Goal: Information Seeking & Learning: Learn about a topic

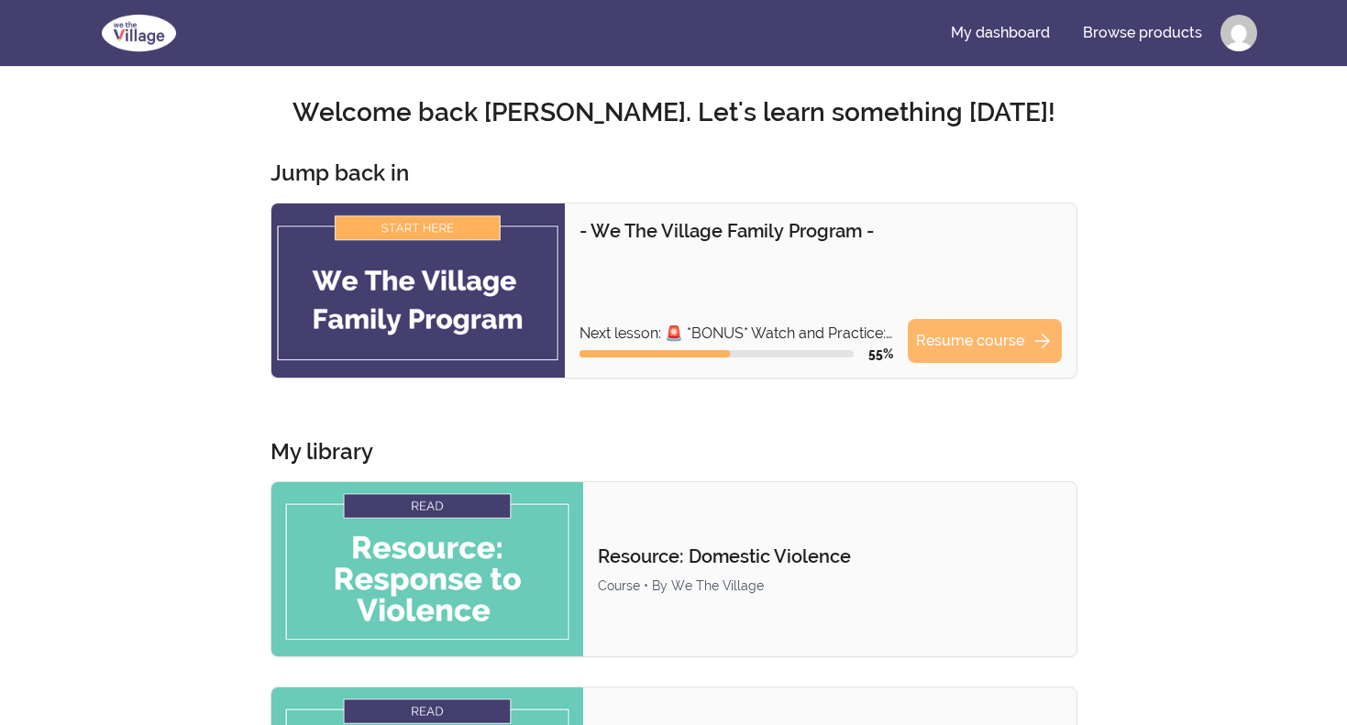
click at [963, 344] on link "Resume course arrow_forward" at bounding box center [985, 341] width 154 height 44
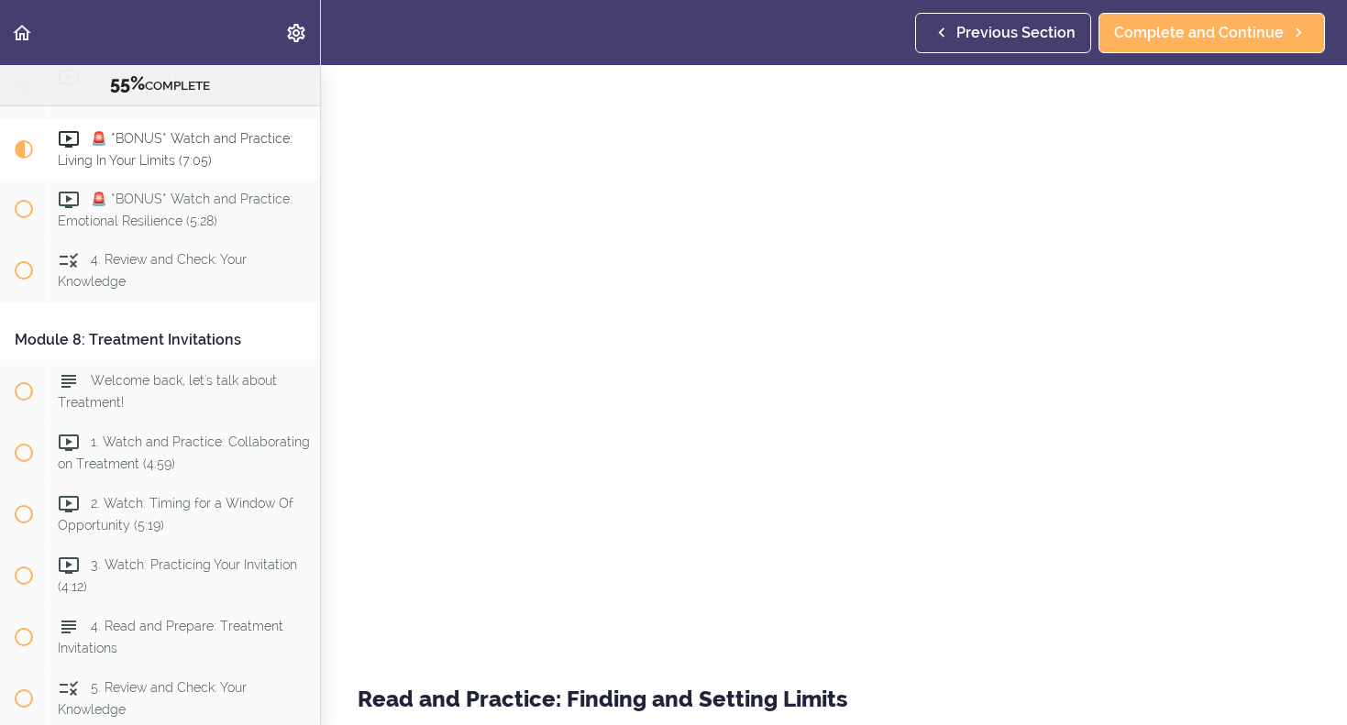
scroll to position [139, 0]
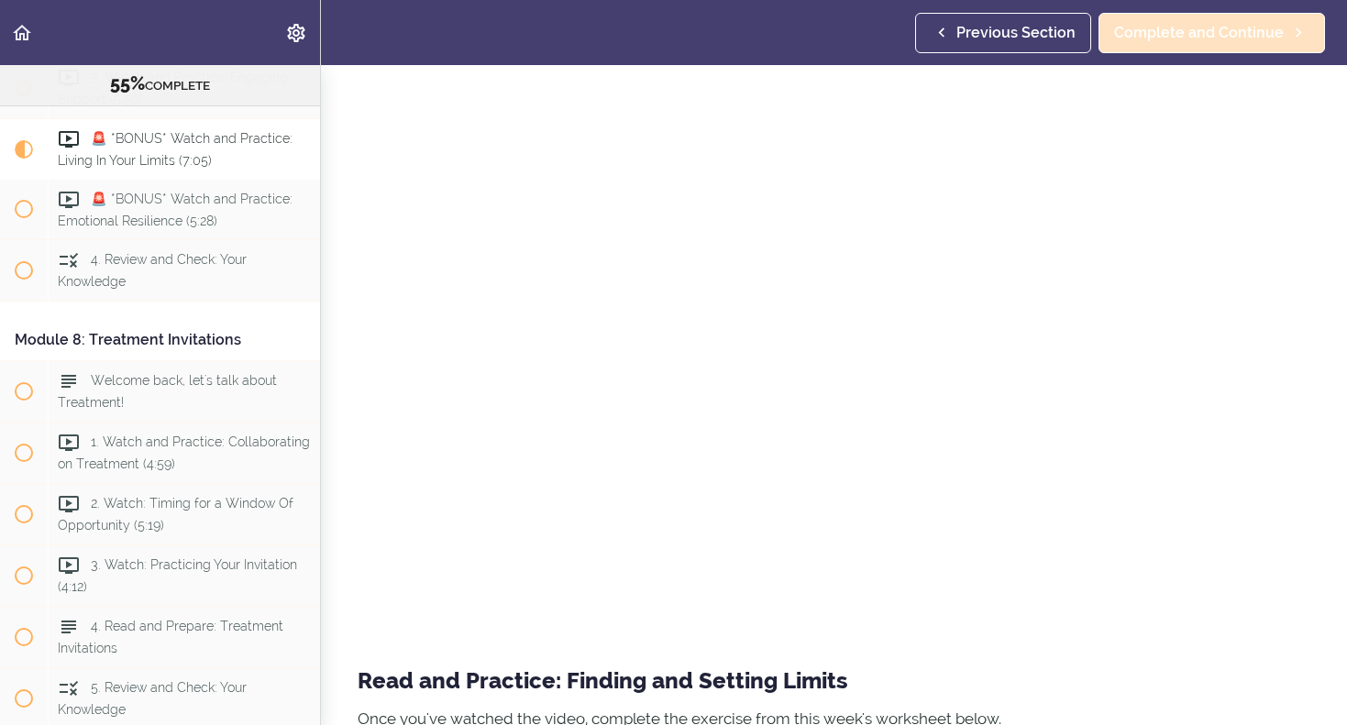
click at [1183, 26] on span "Complete and Continue" at bounding box center [1199, 33] width 170 height 22
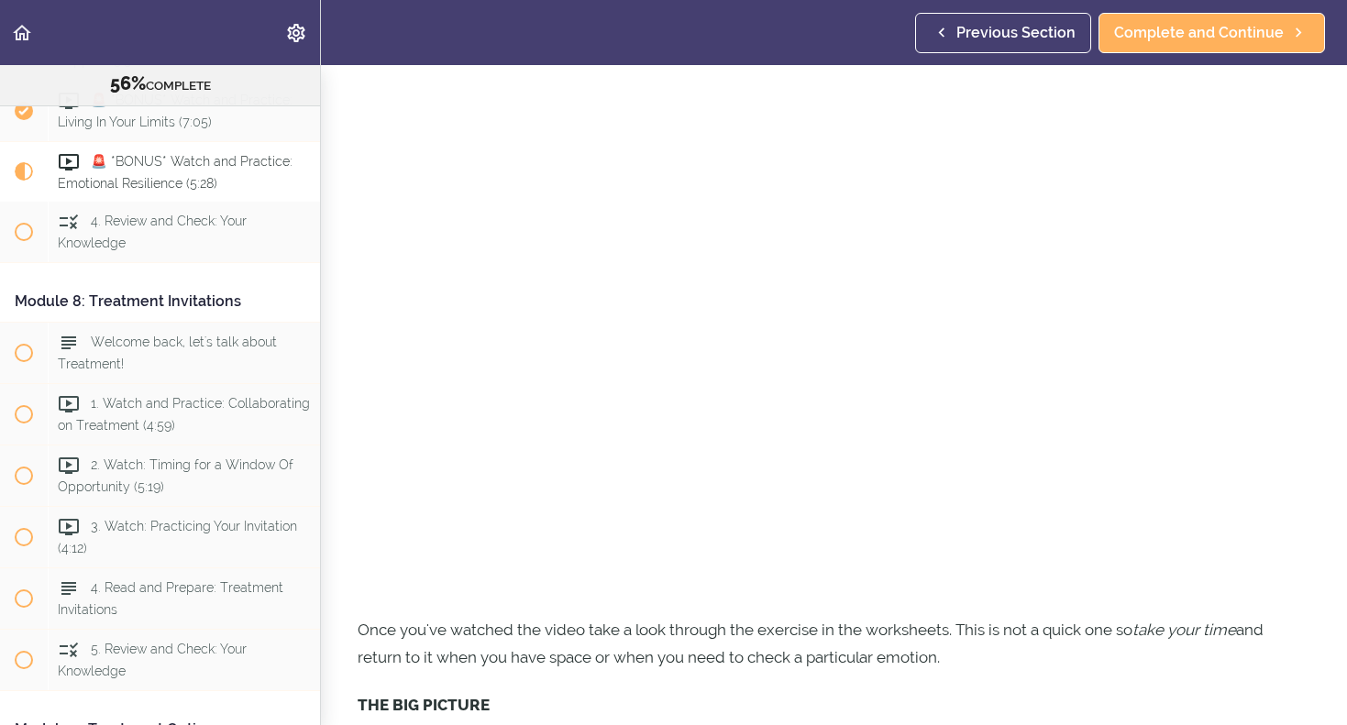
scroll to position [175, 0]
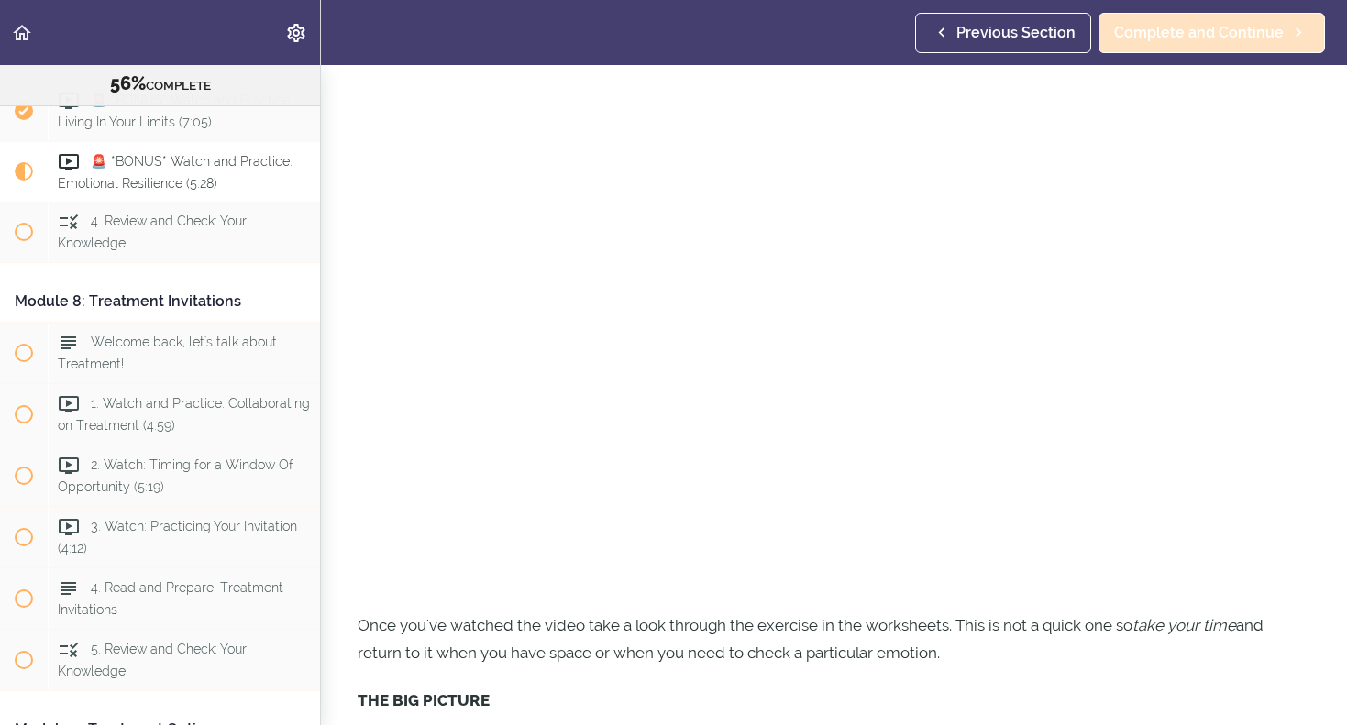
click at [1220, 37] on span "Complete and Continue" at bounding box center [1199, 33] width 170 height 22
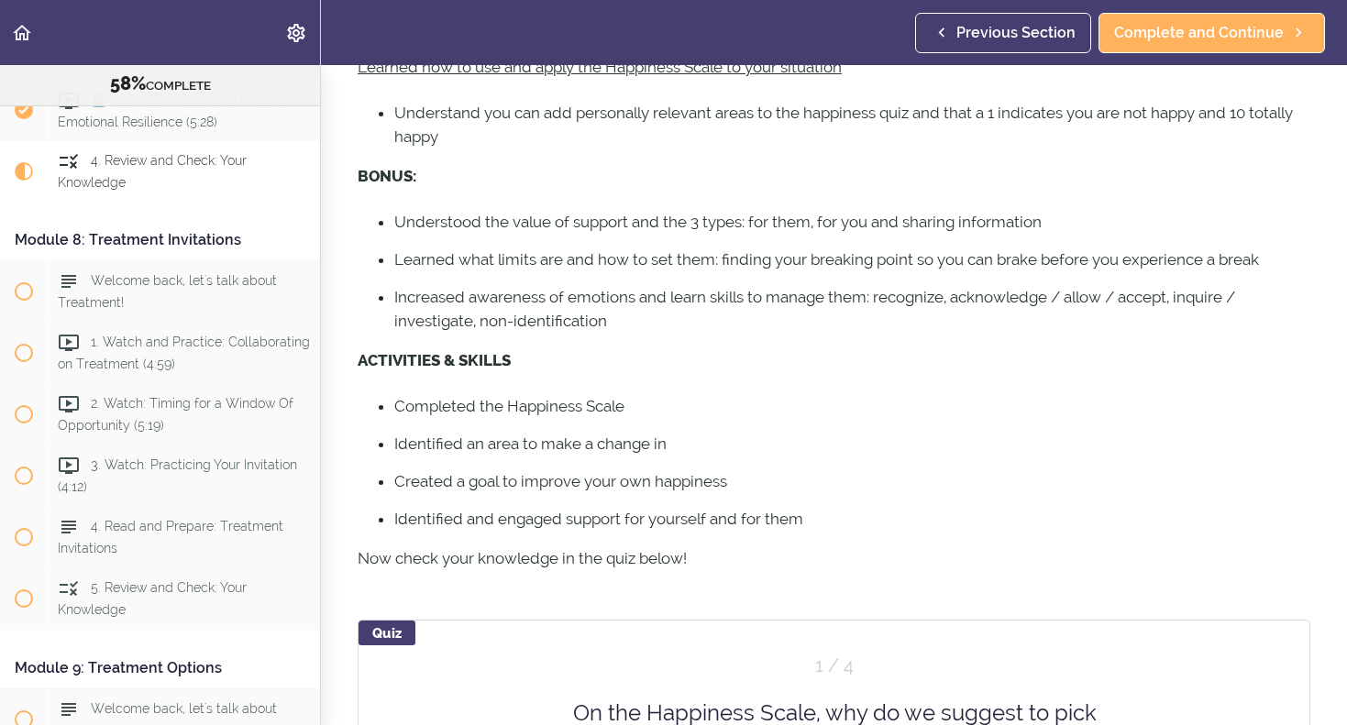
scroll to position [485, 0]
click at [386, 632] on div "Quiz" at bounding box center [386, 631] width 57 height 25
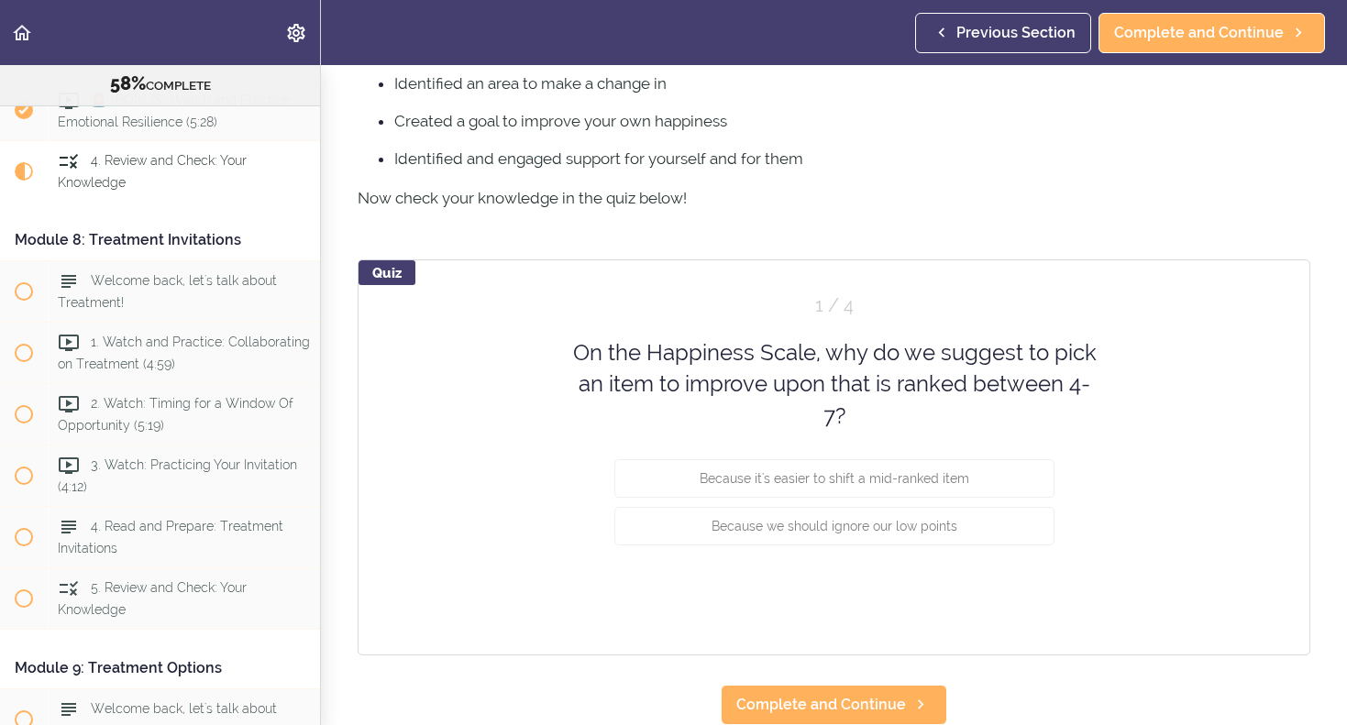
scroll to position [843, 0]
click at [799, 473] on span "Because it's easier to shift a mid-ranked item" at bounding box center [835, 479] width 270 height 15
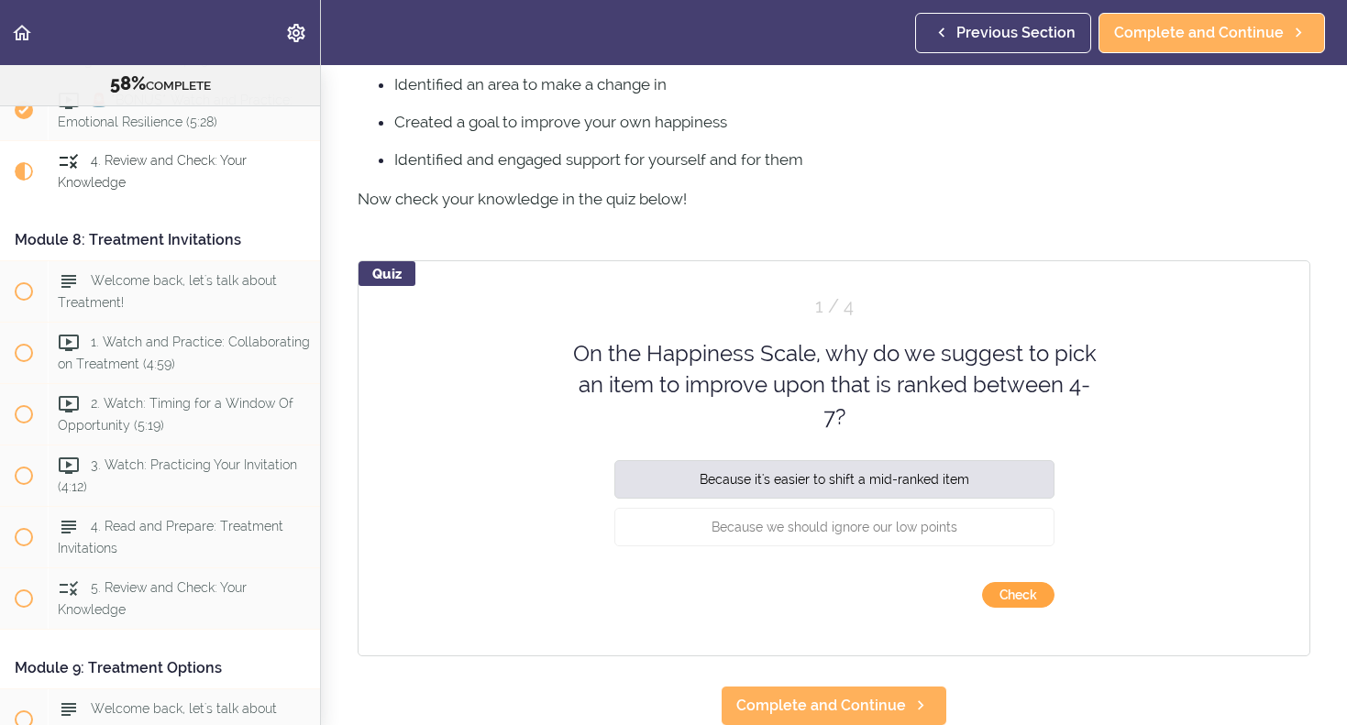
click at [1010, 598] on button "Check" at bounding box center [1018, 595] width 72 height 26
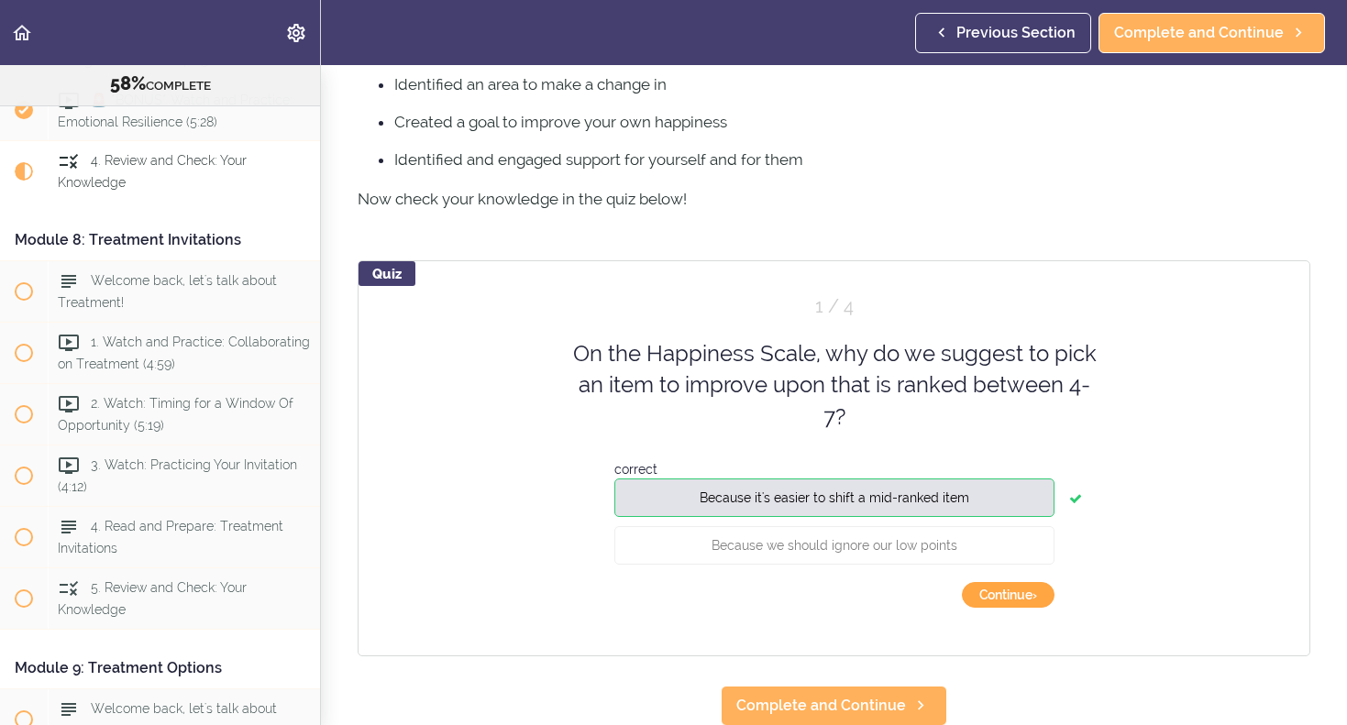
click at [1000, 588] on button "Continue ›" at bounding box center [1008, 595] width 93 height 26
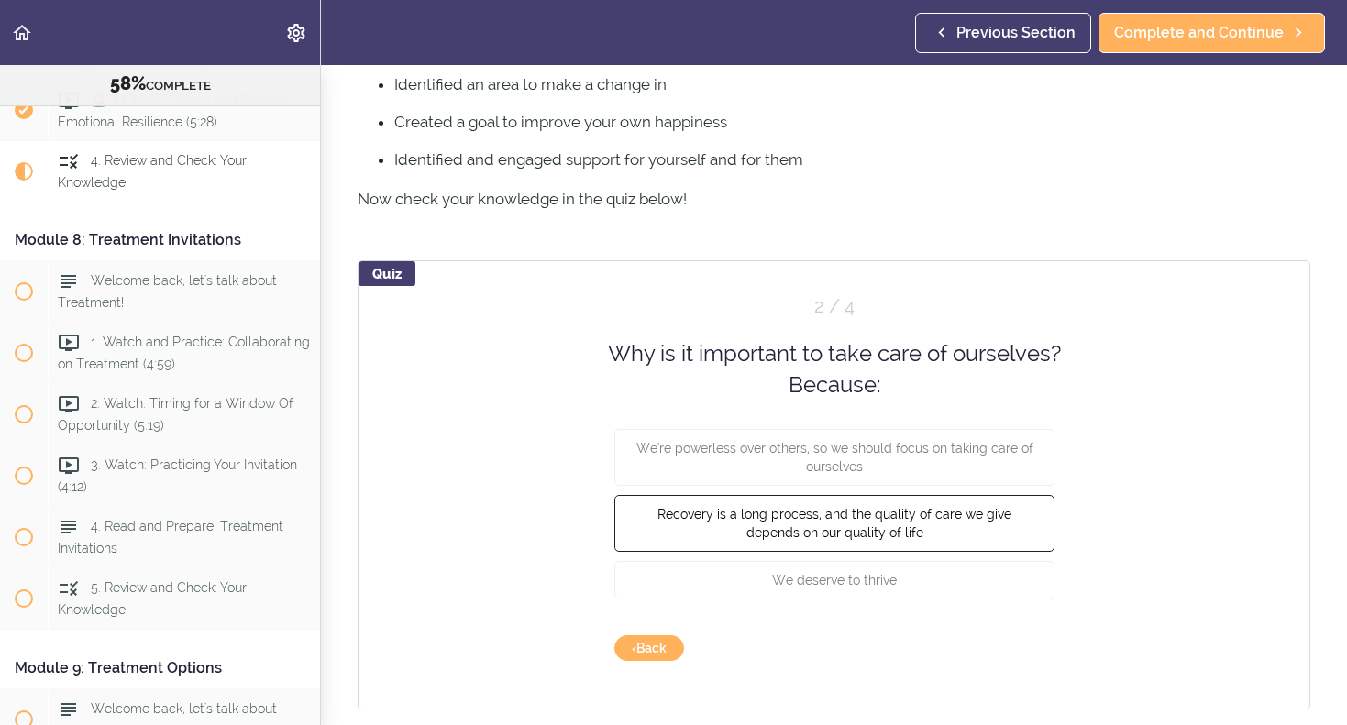
click at [879, 527] on span "Recovery is a long process, and the quality of care we give depends on our qual…" at bounding box center [834, 522] width 354 height 33
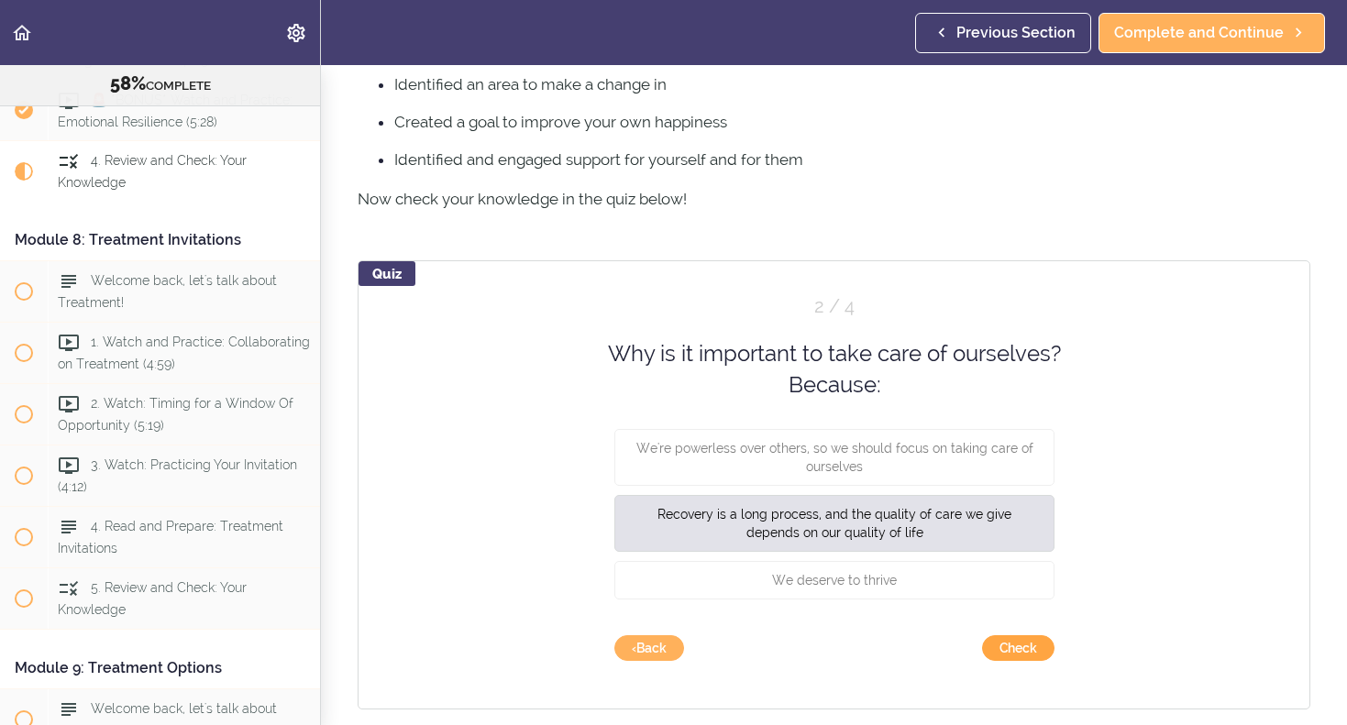
click at [1027, 658] on button "Check" at bounding box center [1018, 648] width 72 height 26
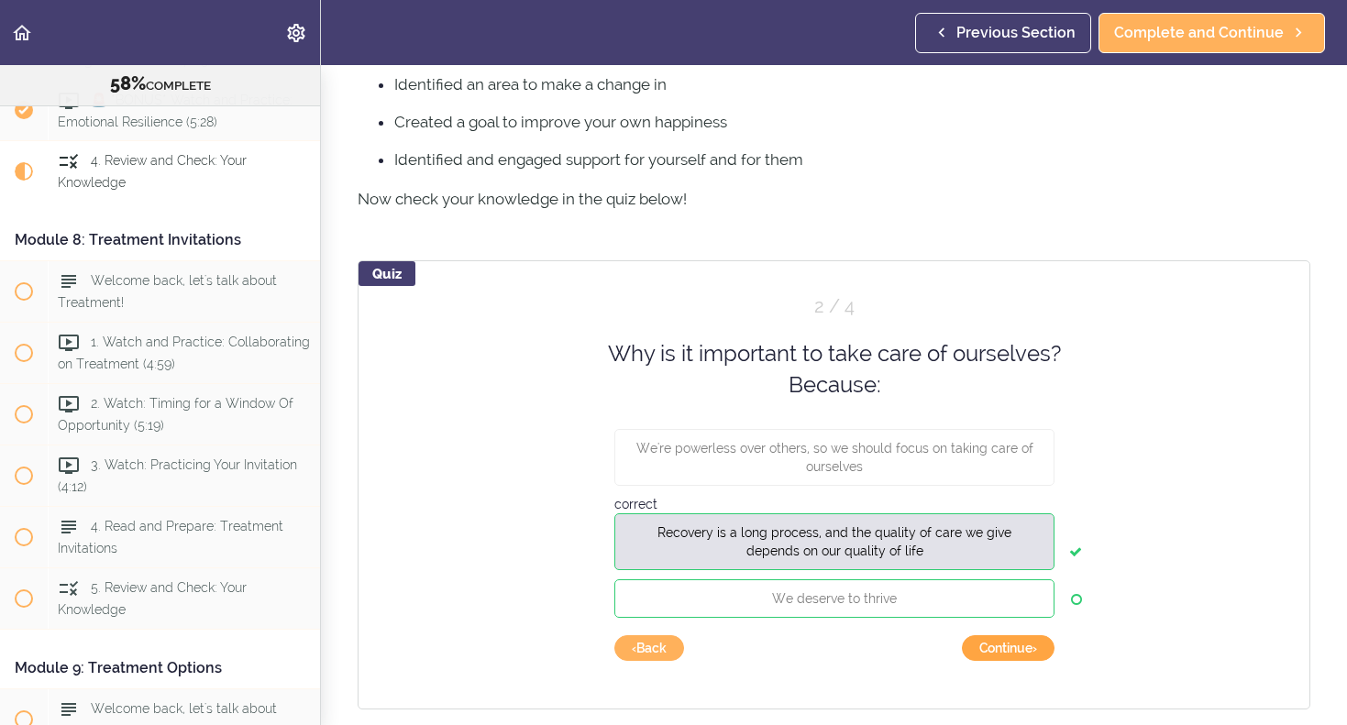
click at [1017, 647] on button "Continue ›" at bounding box center [1008, 648] width 93 height 26
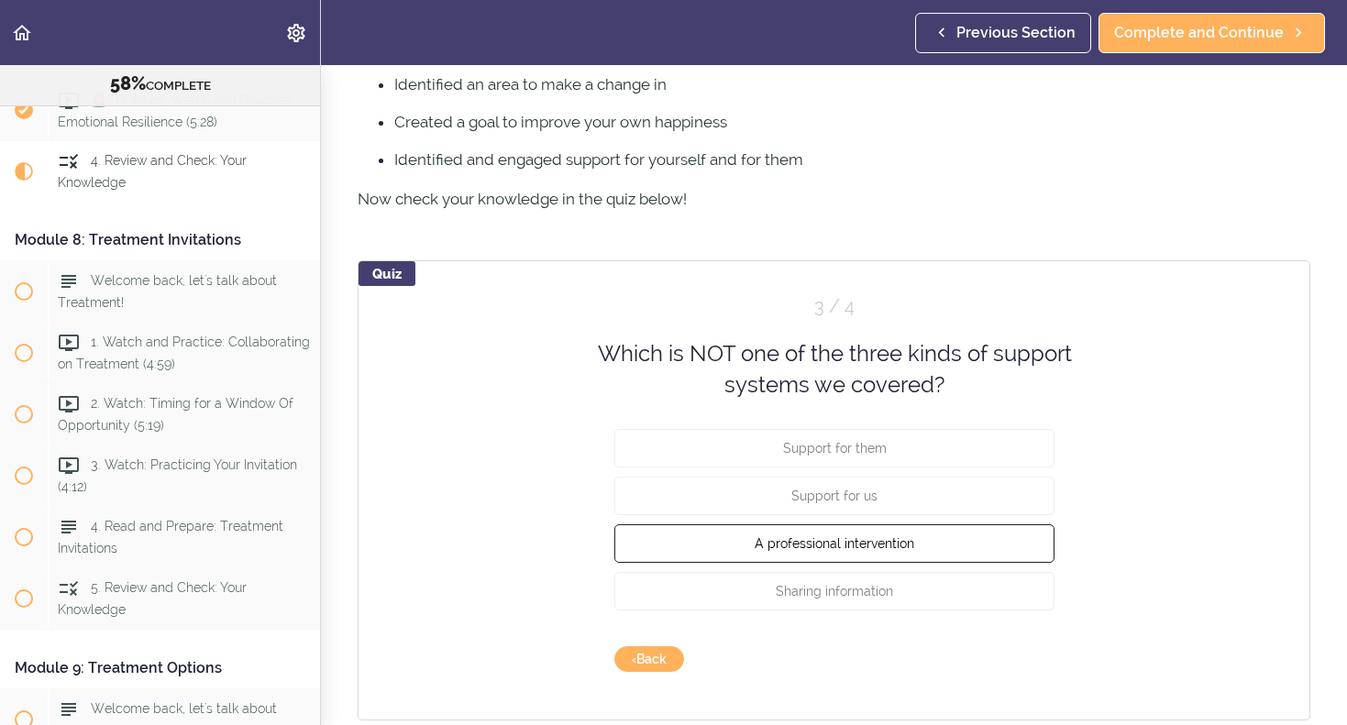
click at [875, 538] on span "A professional intervention" at bounding box center [835, 542] width 160 height 15
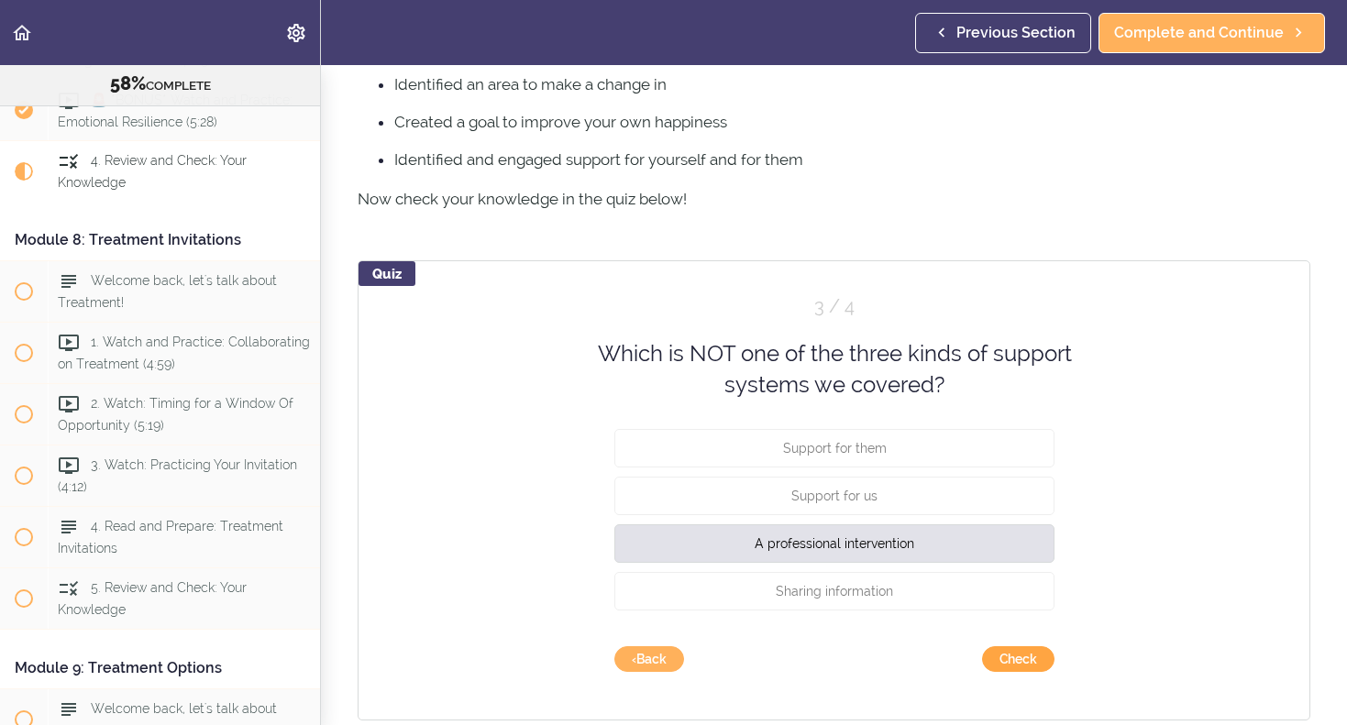
click at [1017, 657] on button "Check" at bounding box center [1018, 659] width 72 height 26
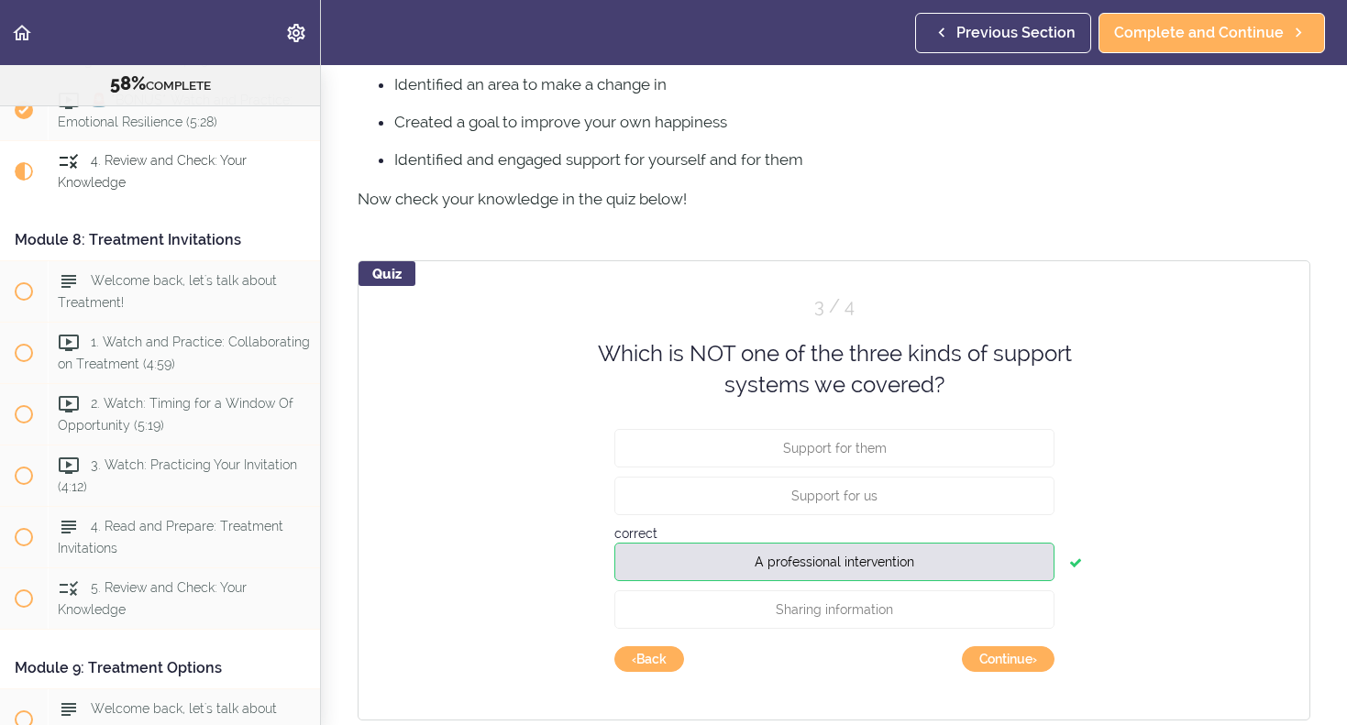
click at [1017, 657] on button "Continue ›" at bounding box center [1008, 659] width 93 height 26
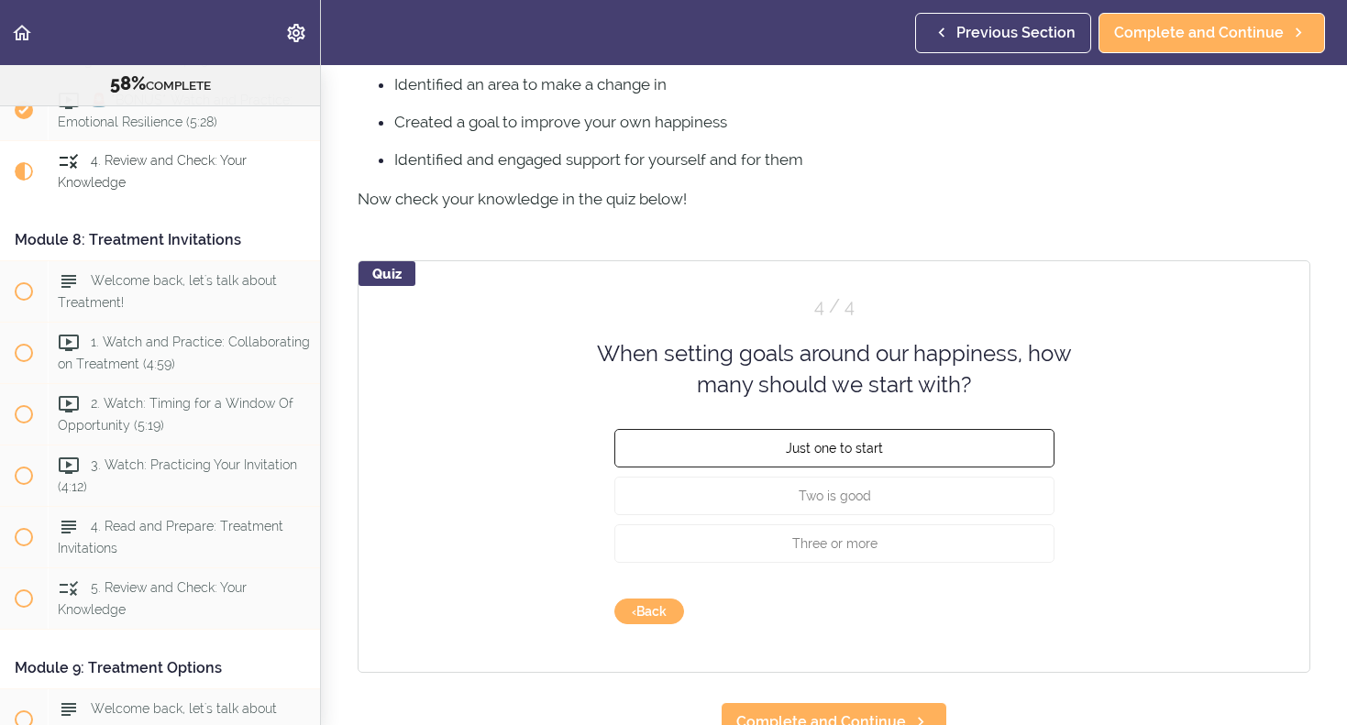
click at [826, 451] on span "Just one to start" at bounding box center [834, 447] width 97 height 15
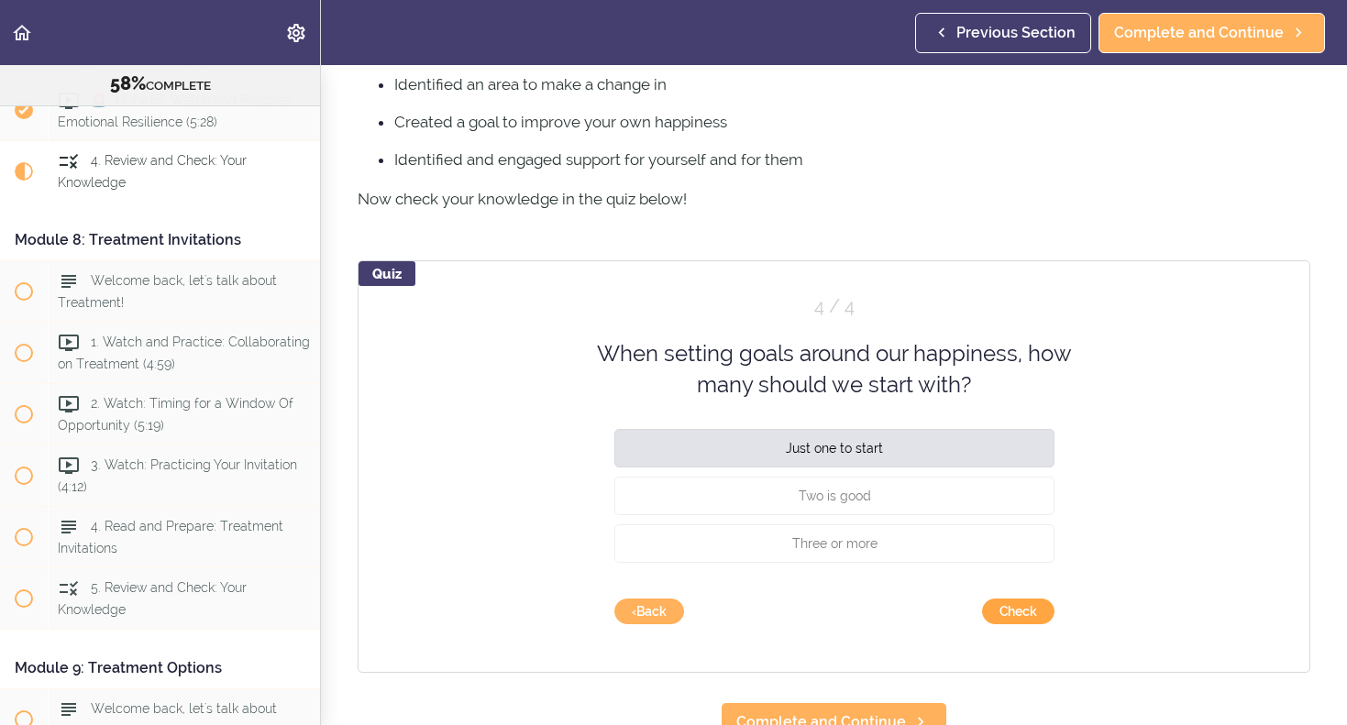
click at [1026, 611] on button "Check" at bounding box center [1018, 612] width 72 height 26
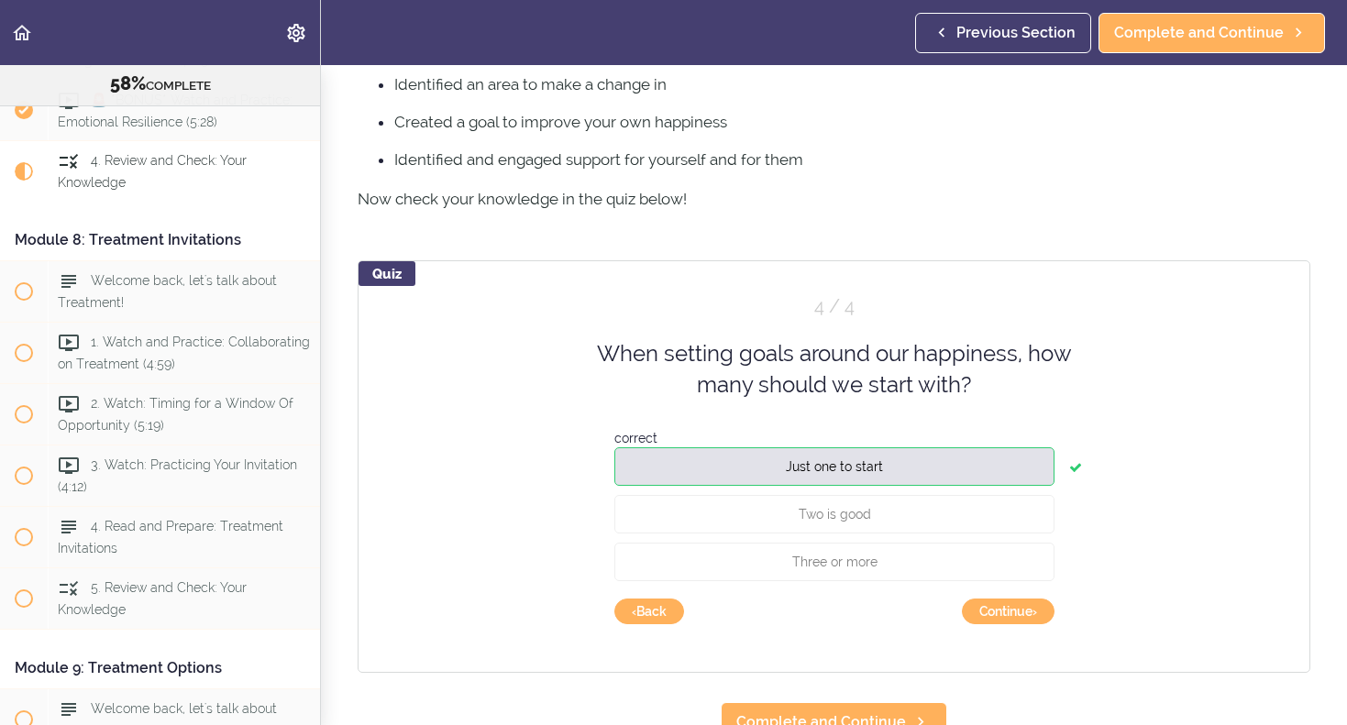
click at [1026, 611] on button "Continue ›" at bounding box center [1008, 612] width 93 height 26
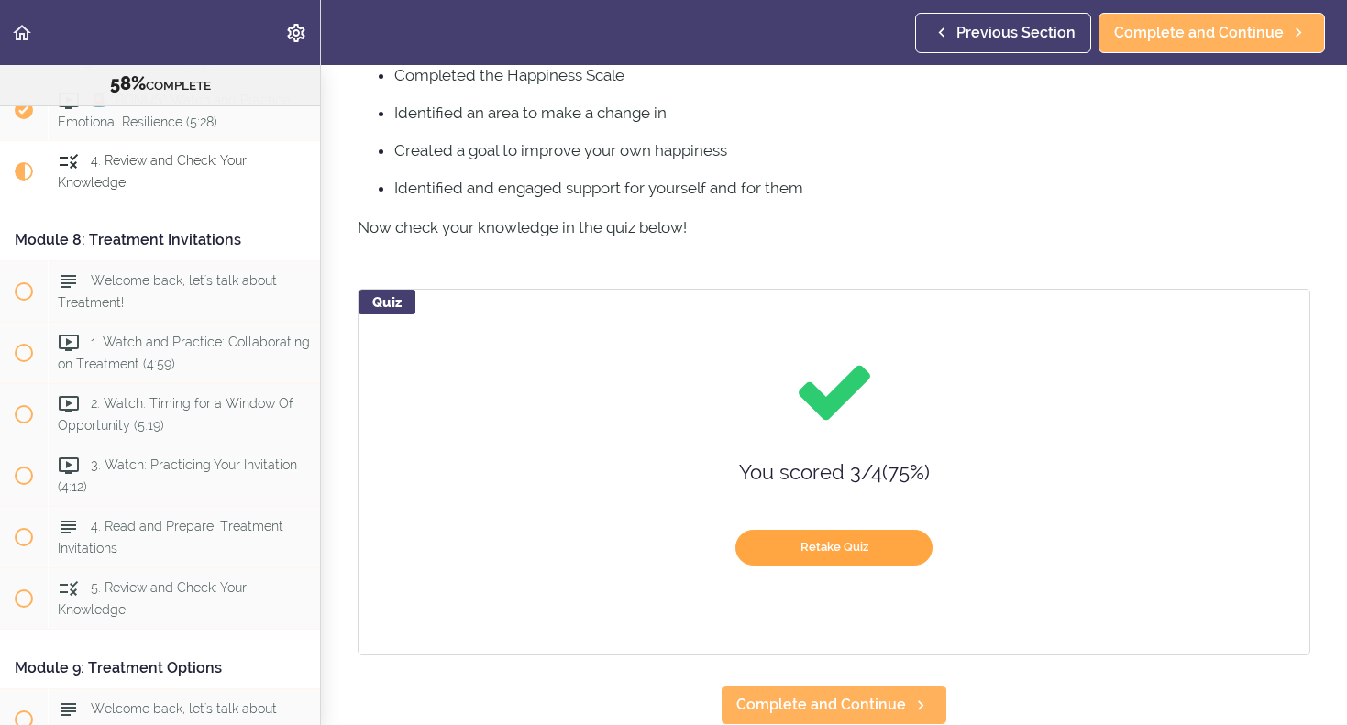
click at [875, 560] on button "Retake Quiz" at bounding box center [833, 548] width 197 height 36
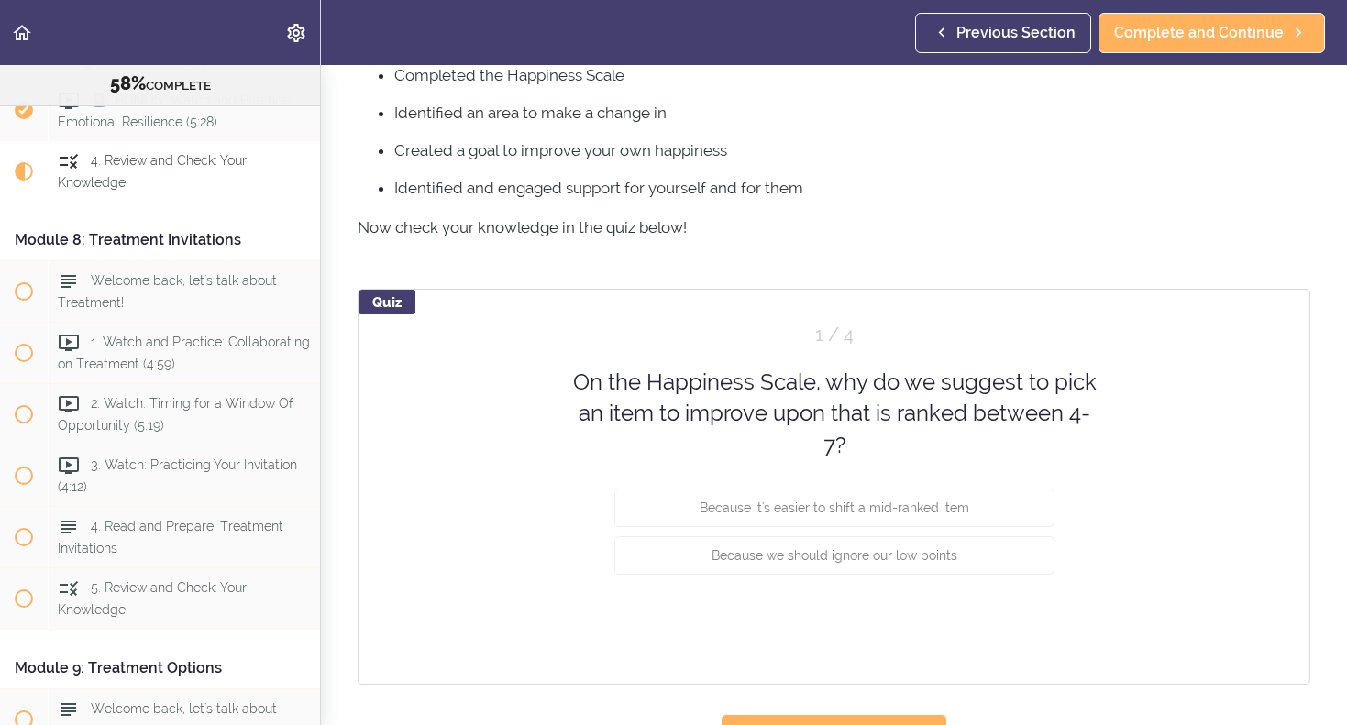
click at [875, 560] on span "Because we should ignore our low points" at bounding box center [834, 555] width 246 height 15
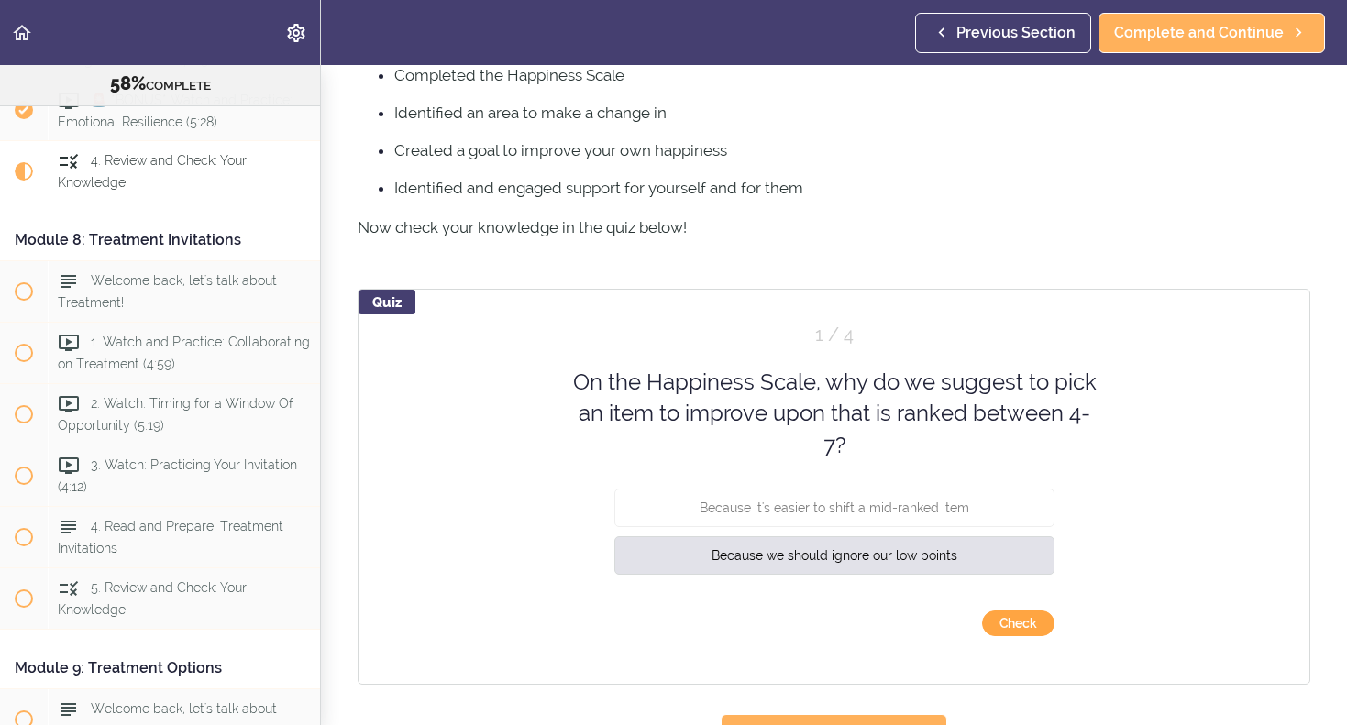
click at [1009, 623] on button "Check" at bounding box center [1018, 624] width 72 height 26
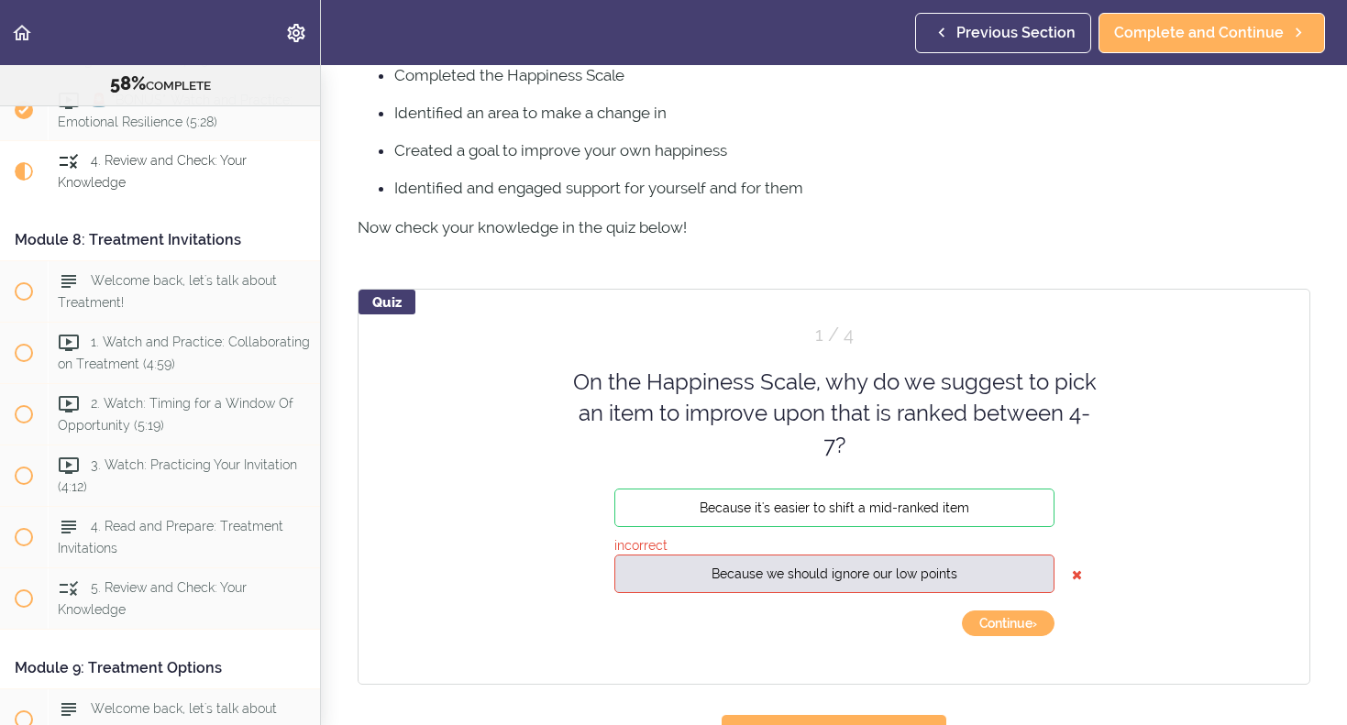
click at [887, 518] on button "Because it's easier to shift a mid-ranked item" at bounding box center [834, 508] width 440 height 39
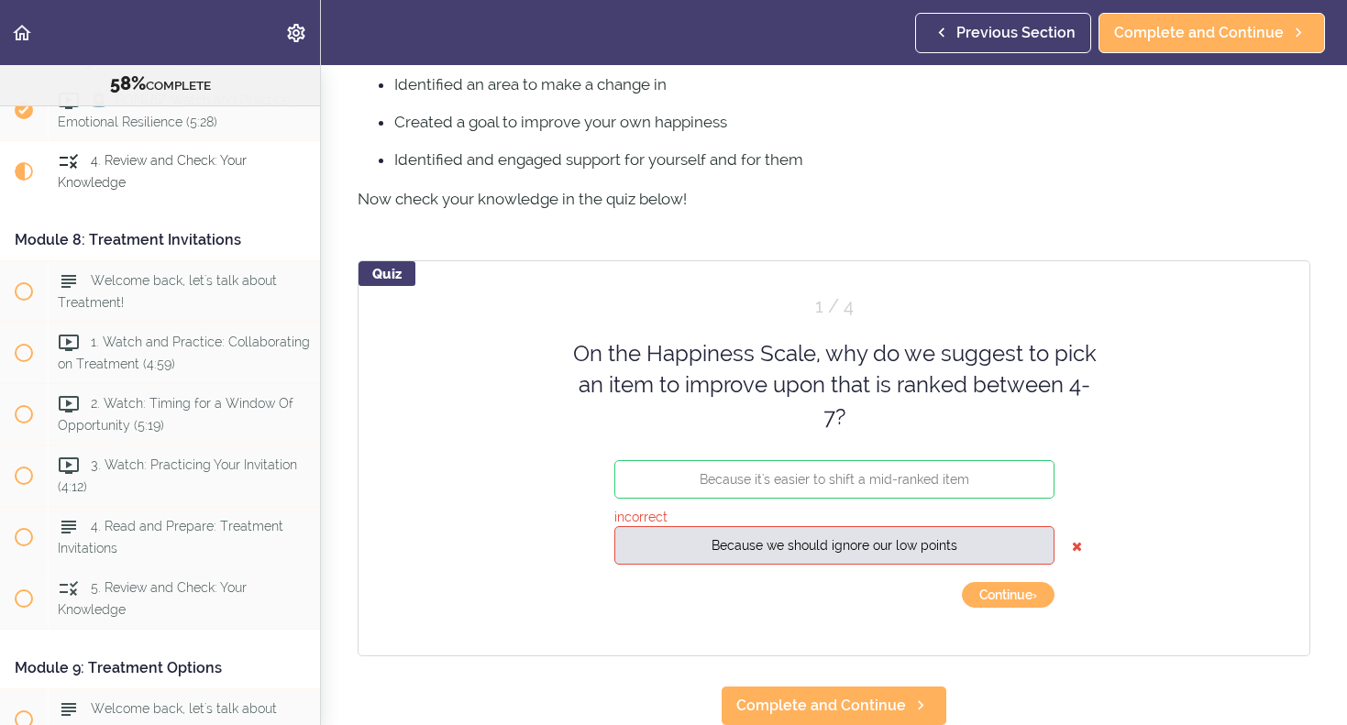
scroll to position [843, 0]
click at [1173, 39] on span "Complete and Continue" at bounding box center [1199, 33] width 170 height 22
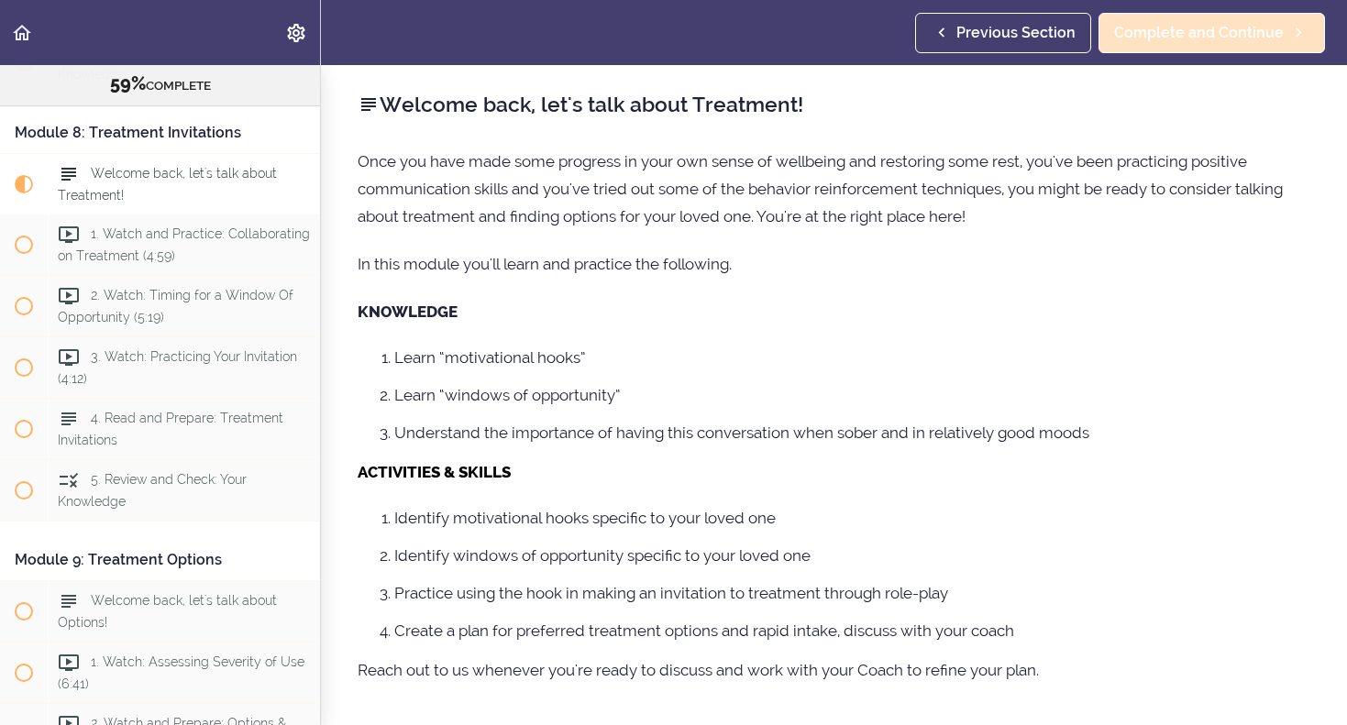
scroll to position [2982, 0]
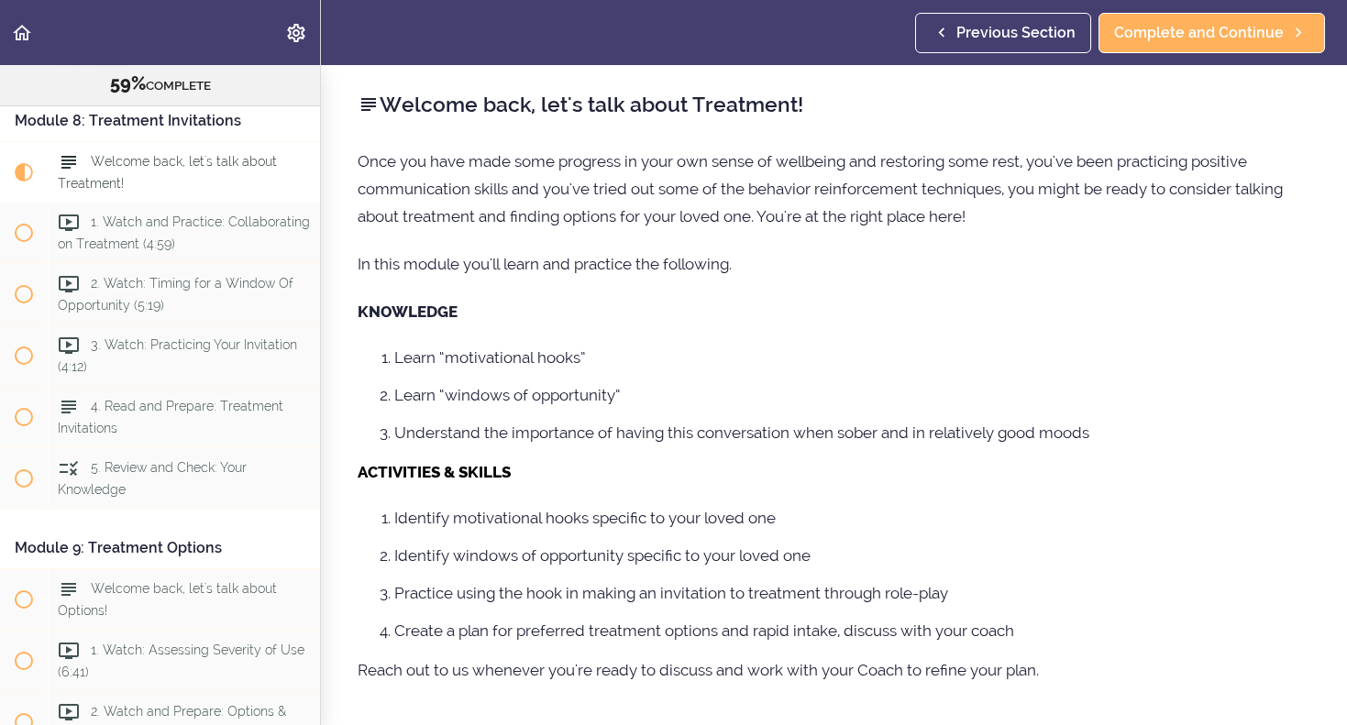
click at [1006, 30] on span "Previous Section" at bounding box center [1015, 33] width 119 height 22
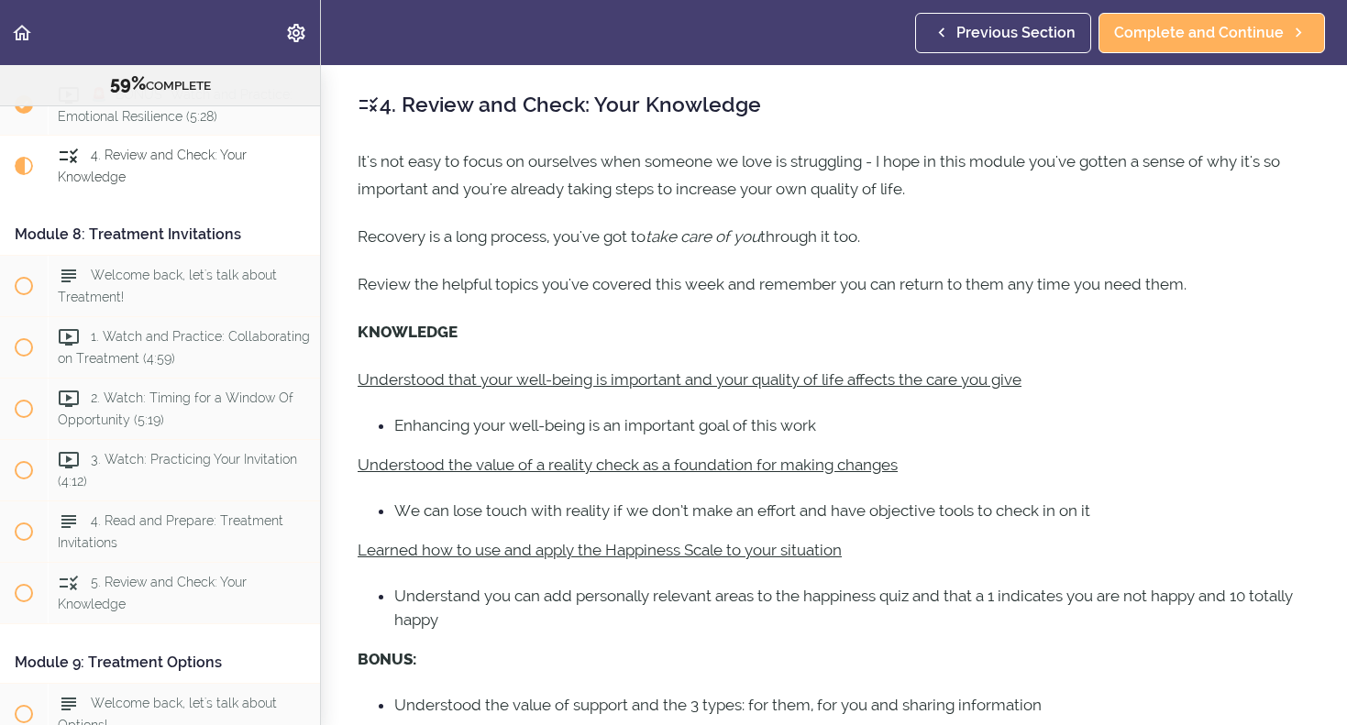
scroll to position [2862, 0]
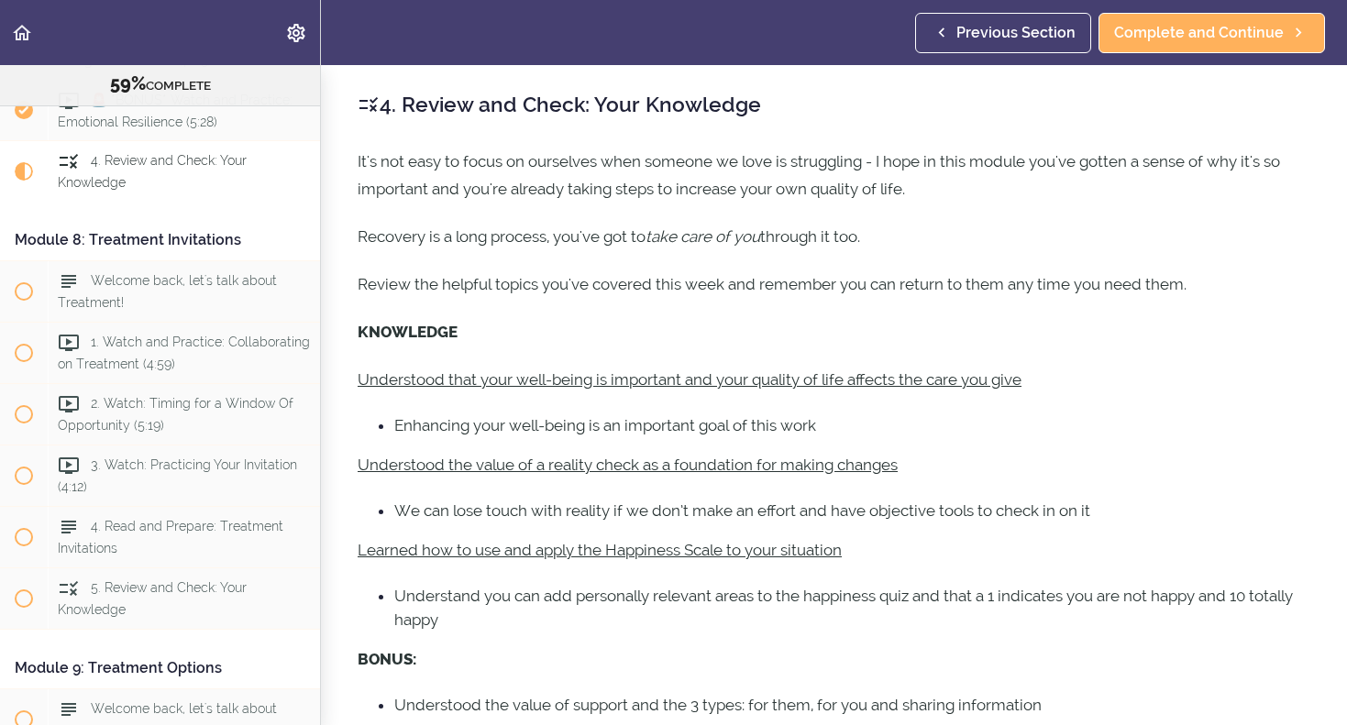
click at [1006, 30] on span "Previous Section" at bounding box center [1015, 33] width 119 height 22
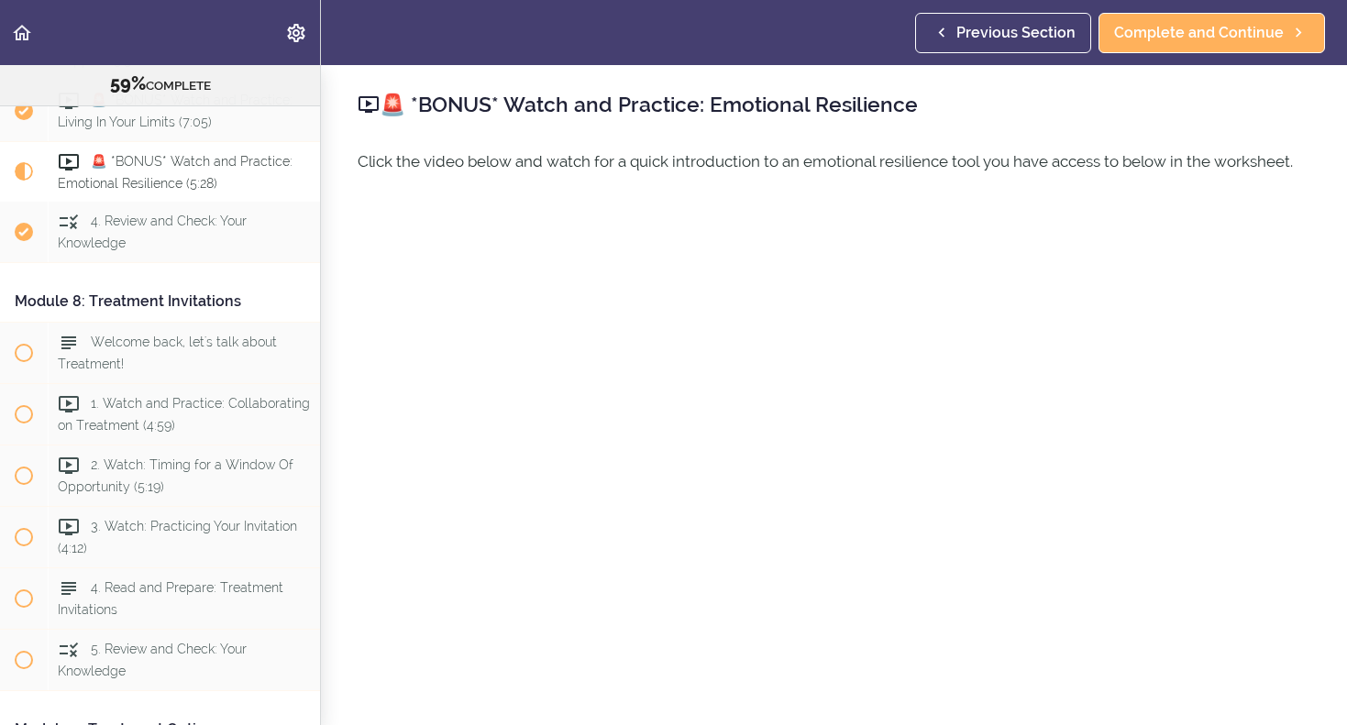
click at [1006, 30] on span "Previous Section" at bounding box center [1015, 33] width 119 height 22
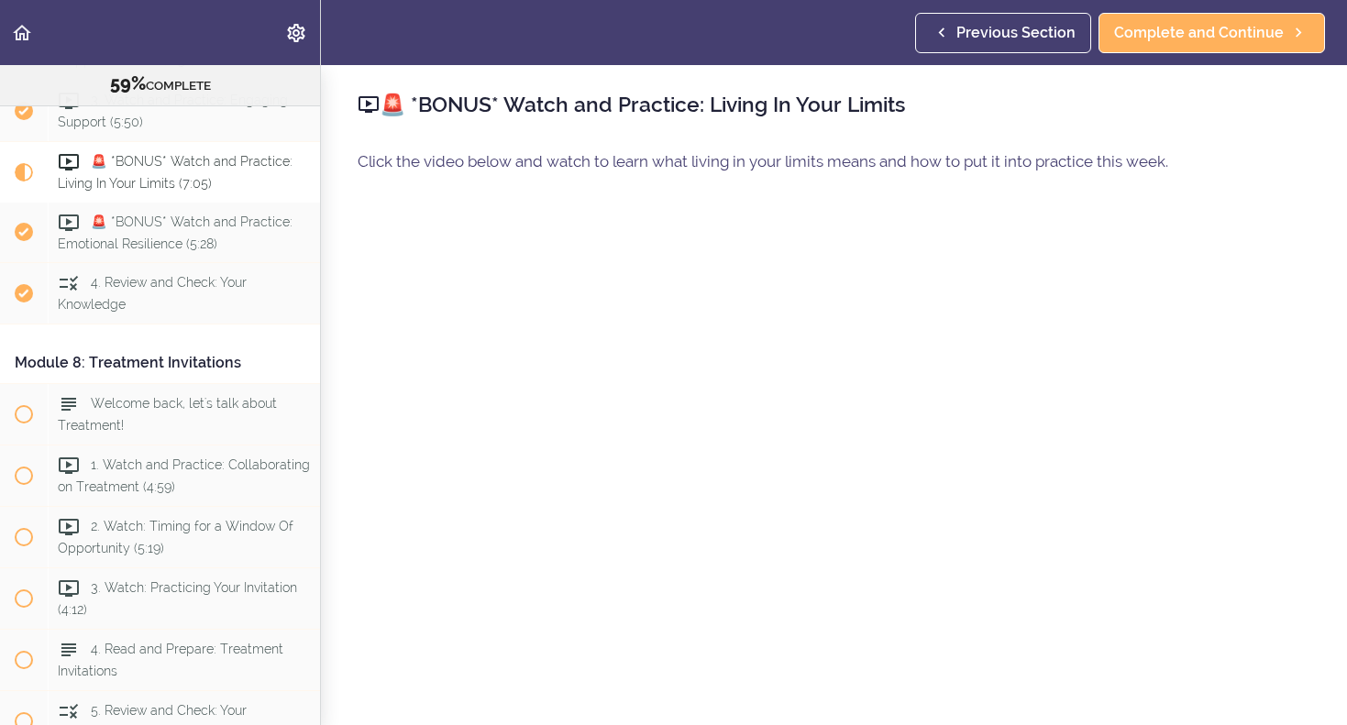
click at [1006, 30] on span "Previous Section" at bounding box center [1015, 33] width 119 height 22
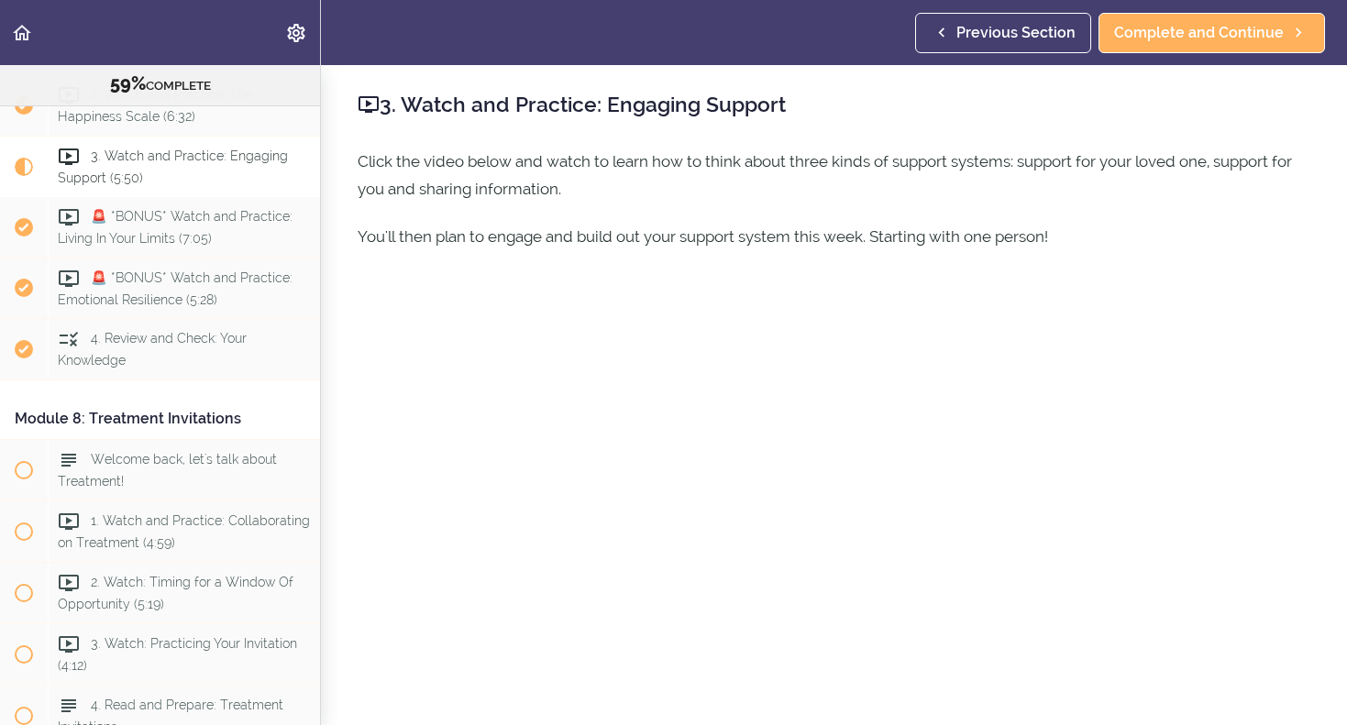
scroll to position [2679, 0]
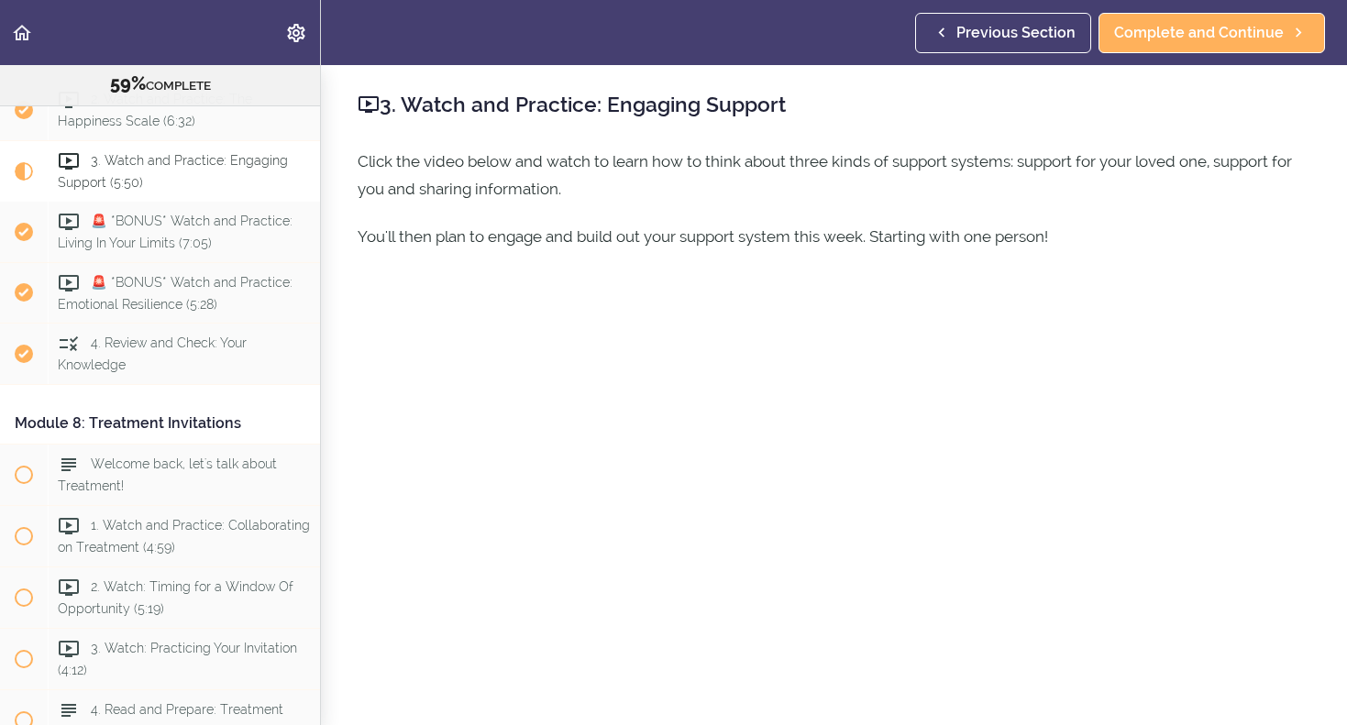
click at [1006, 30] on span "Previous Section" at bounding box center [1015, 33] width 119 height 22
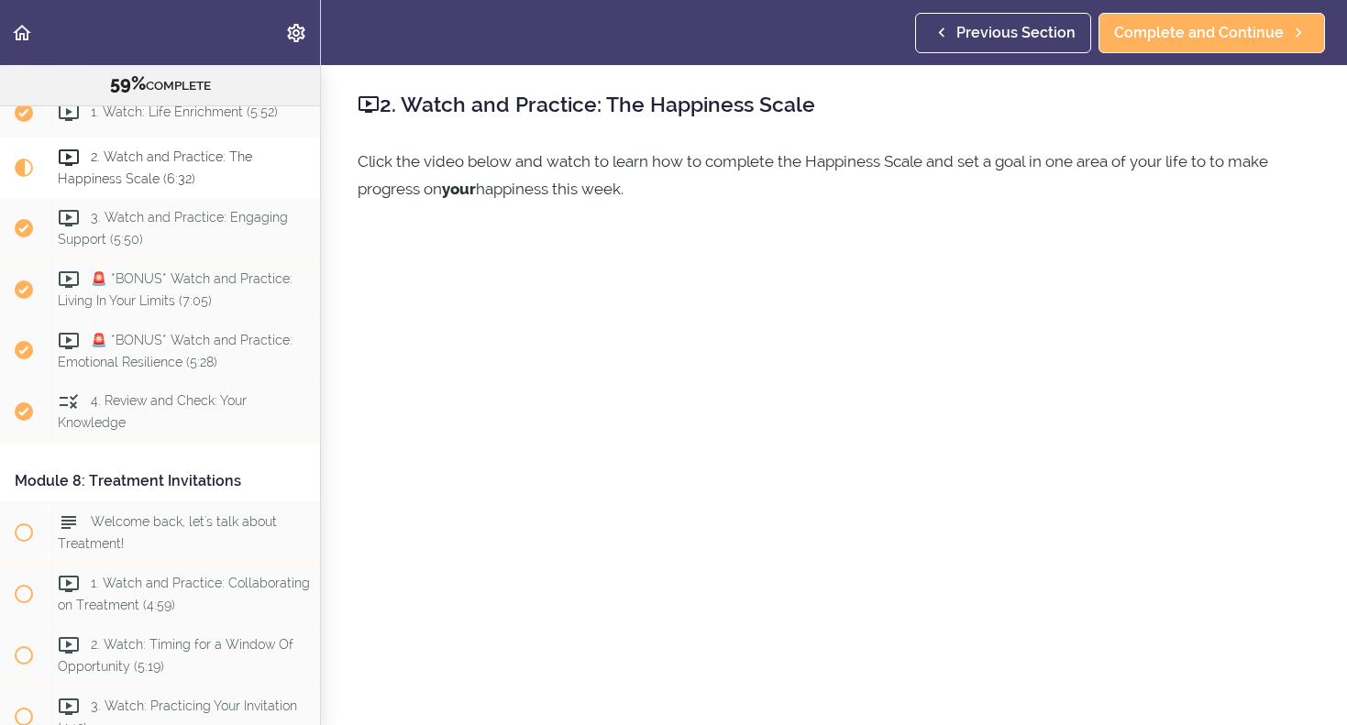
scroll to position [2618, 0]
click at [1006, 30] on span "Previous Section" at bounding box center [1015, 33] width 119 height 22
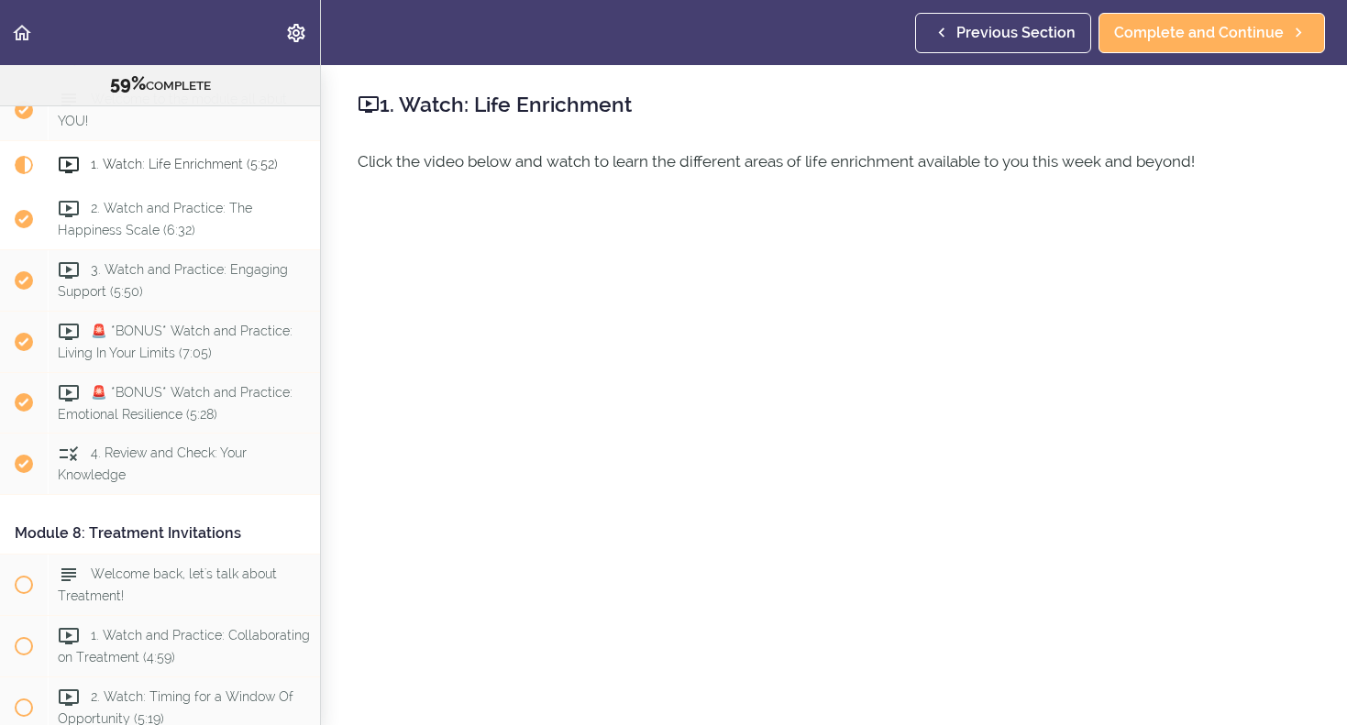
click at [172, 223] on span "2. Watch and Practice: The Happiness Scale (6:32)" at bounding box center [155, 219] width 194 height 36
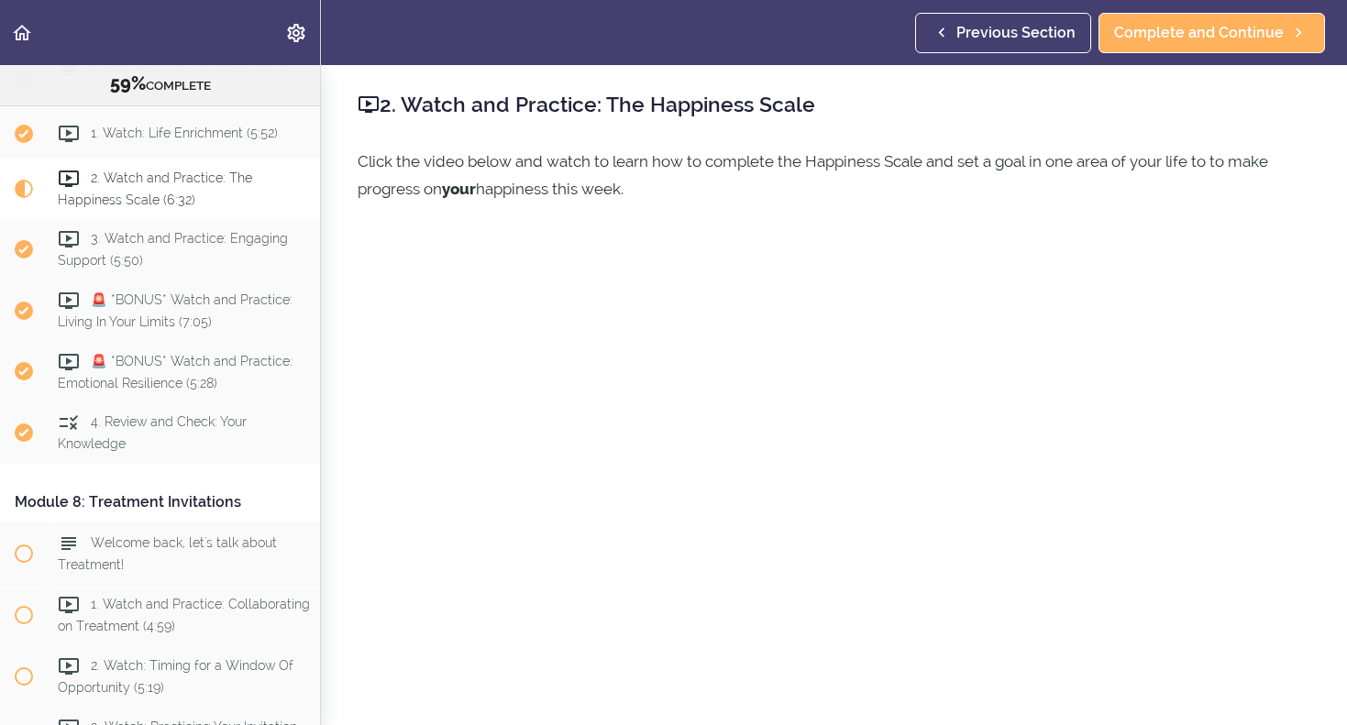
scroll to position [2618, 0]
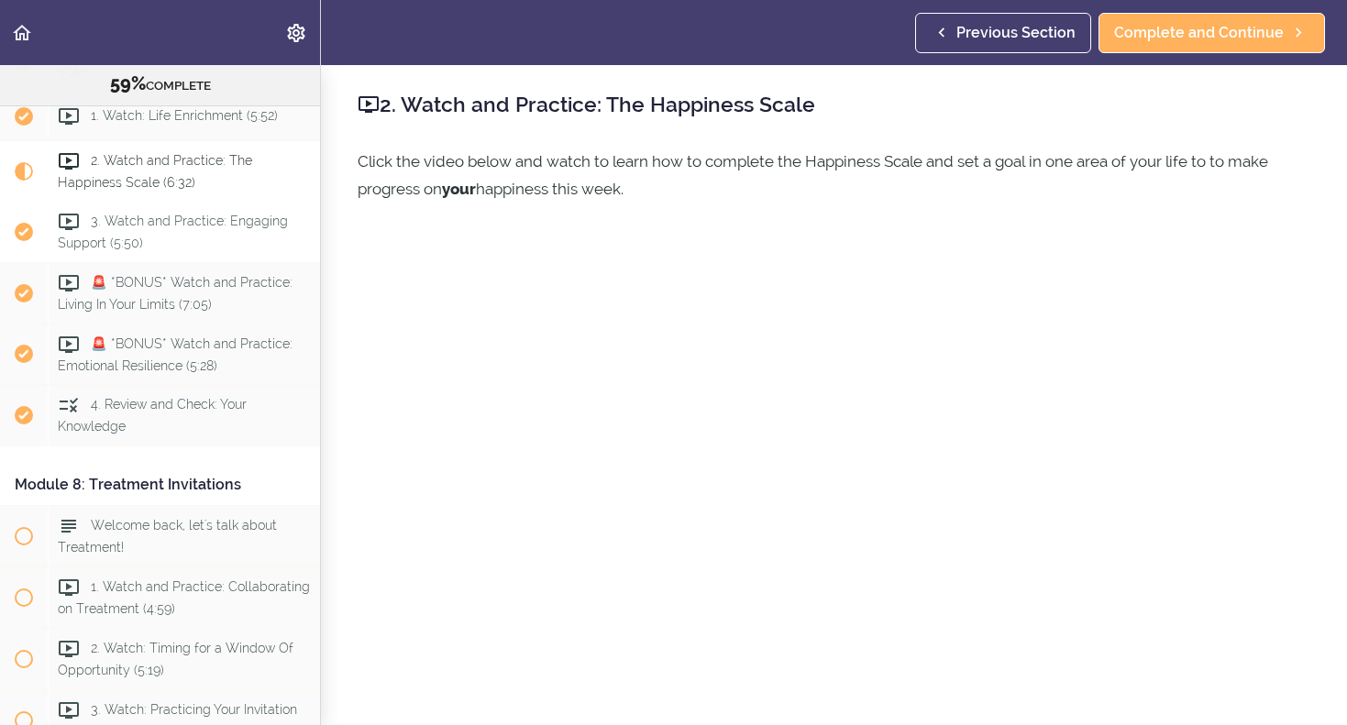
click at [227, 223] on div "3. Watch and Practice: Engaging Support (5:50)" at bounding box center [184, 232] width 272 height 61
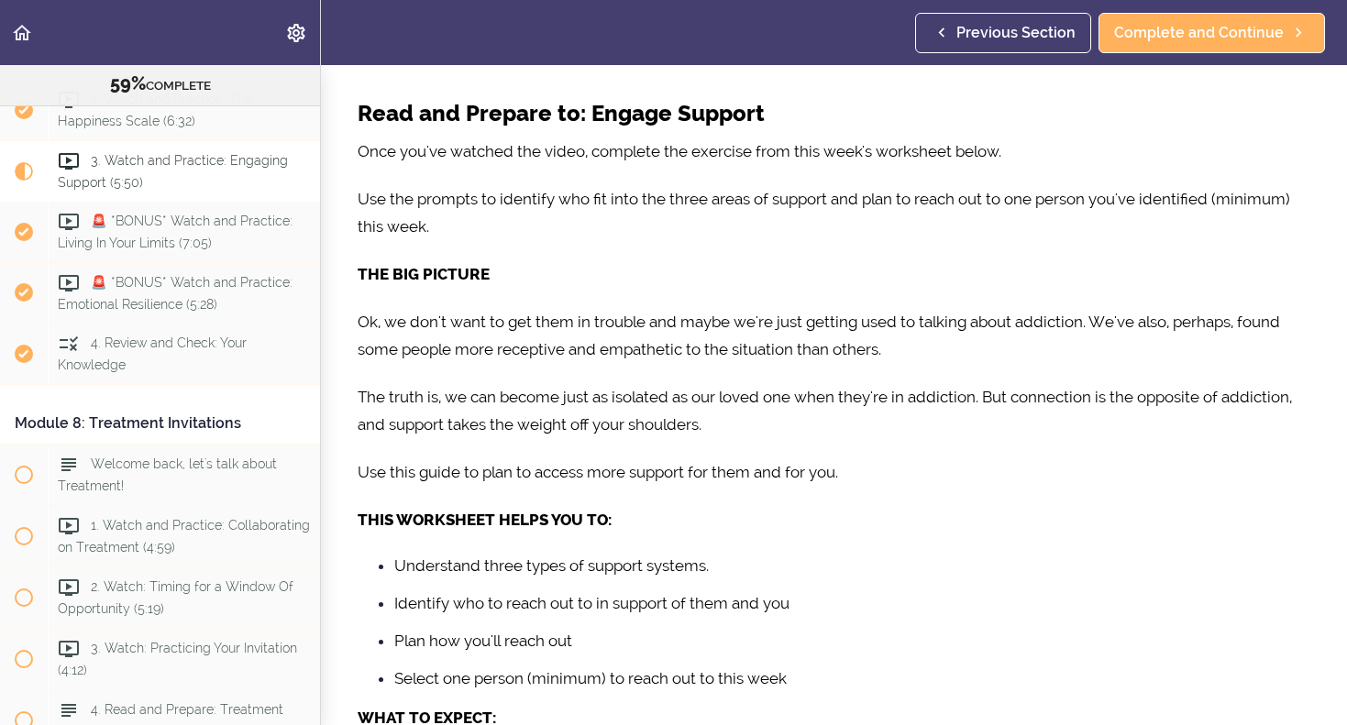
scroll to position [336, 0]
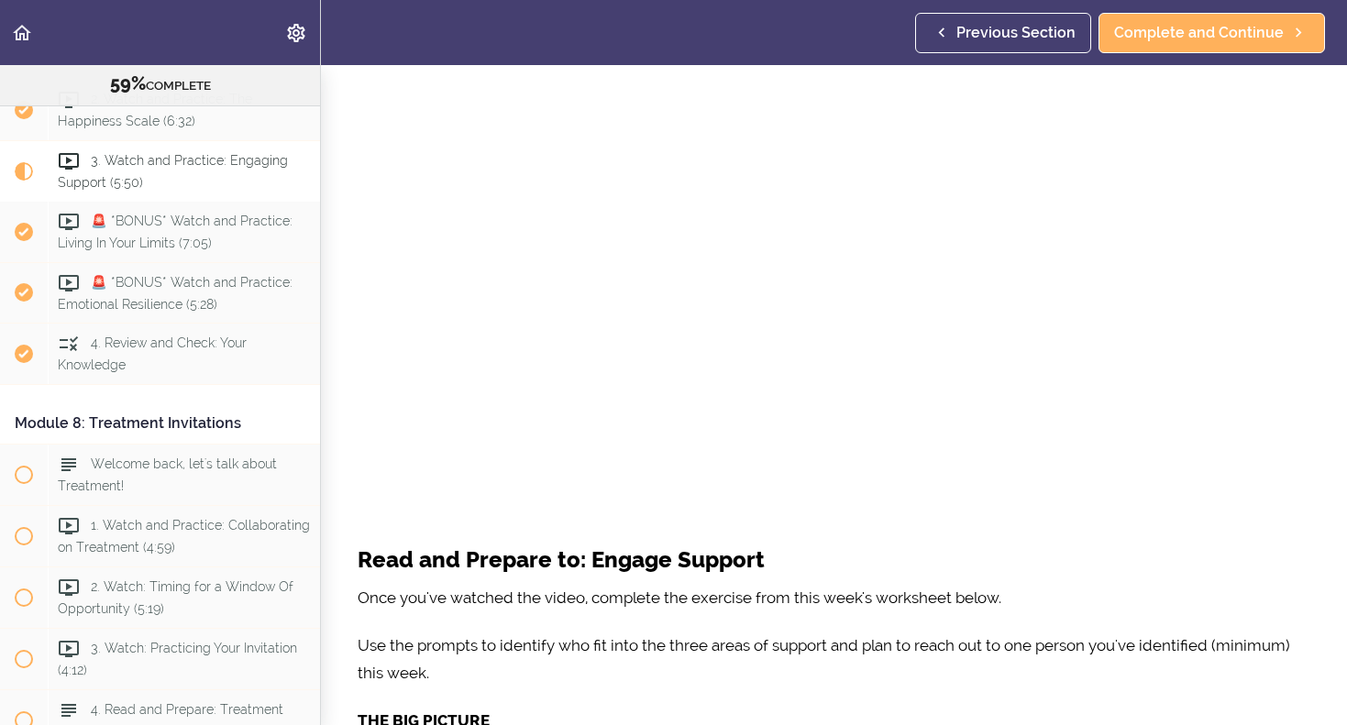
click at [990, 28] on span "Previous Section" at bounding box center [1015, 33] width 119 height 22
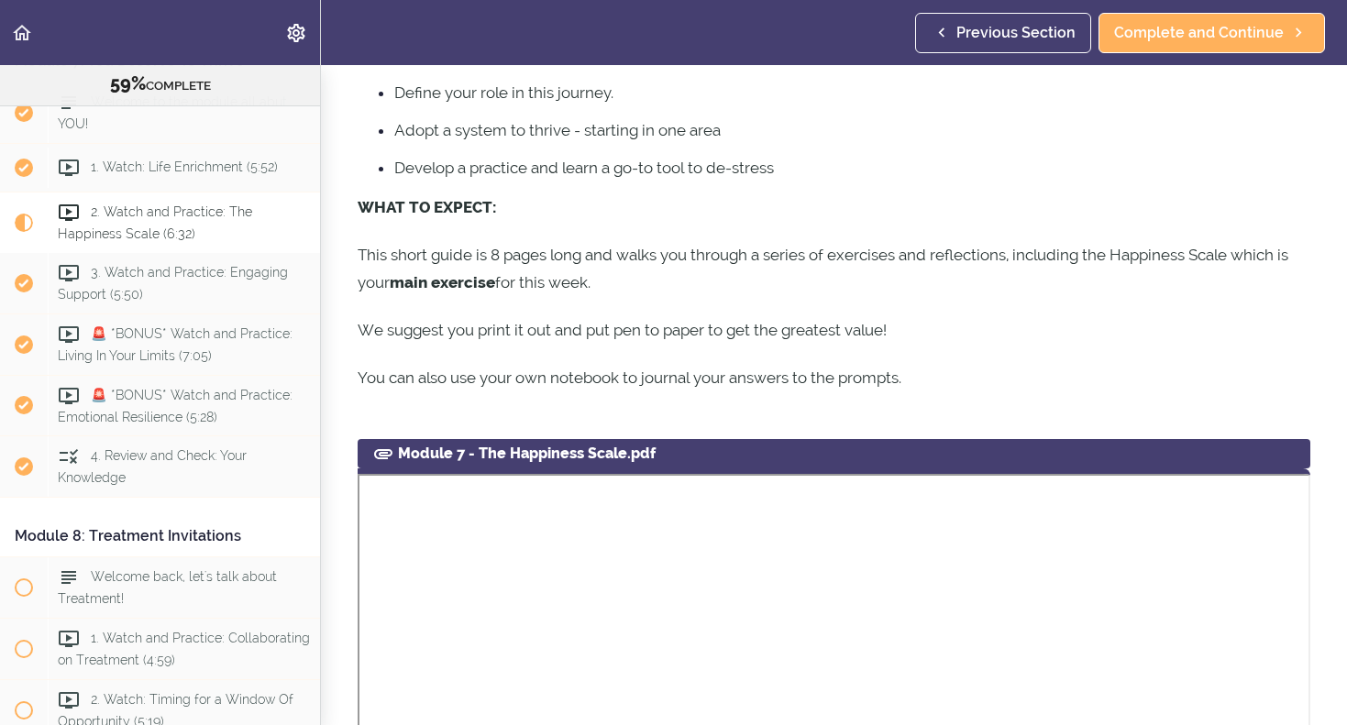
scroll to position [1073, 0]
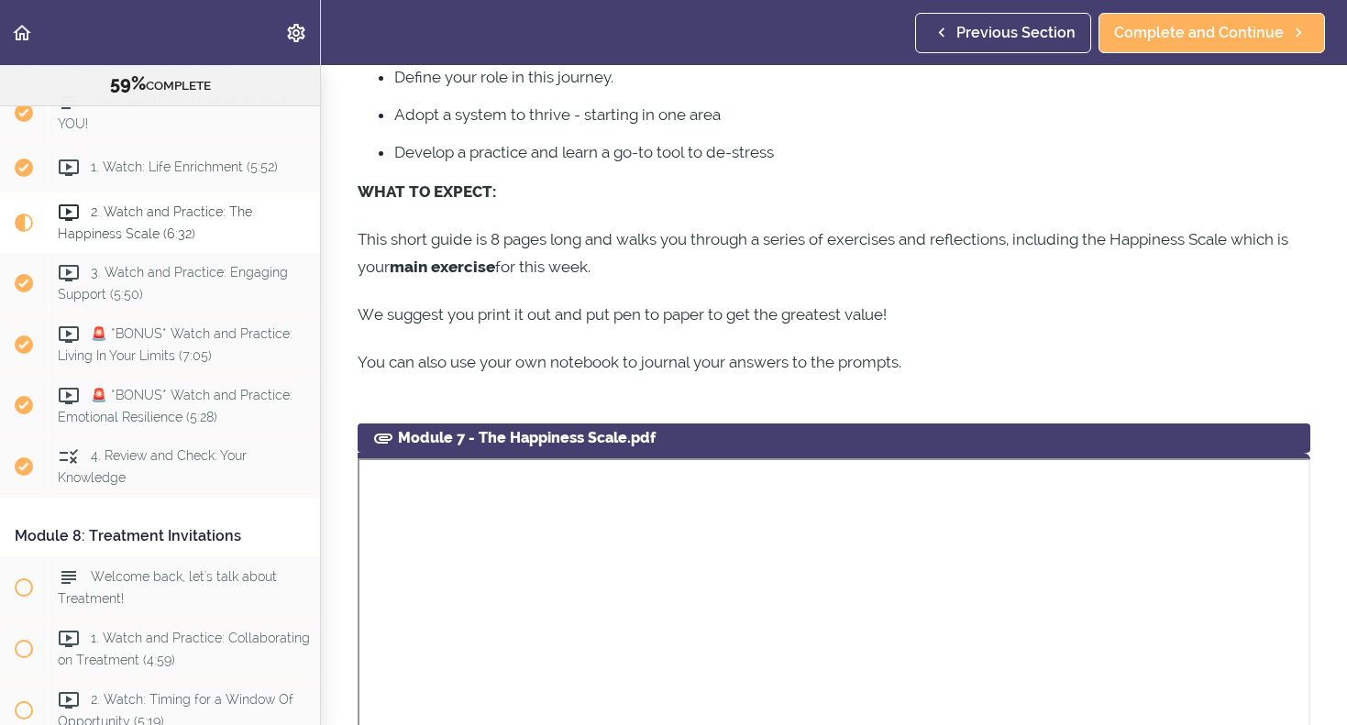
drag, startPoint x: 830, startPoint y: 439, endPoint x: 828, endPoint y: 387, distance: 52.3
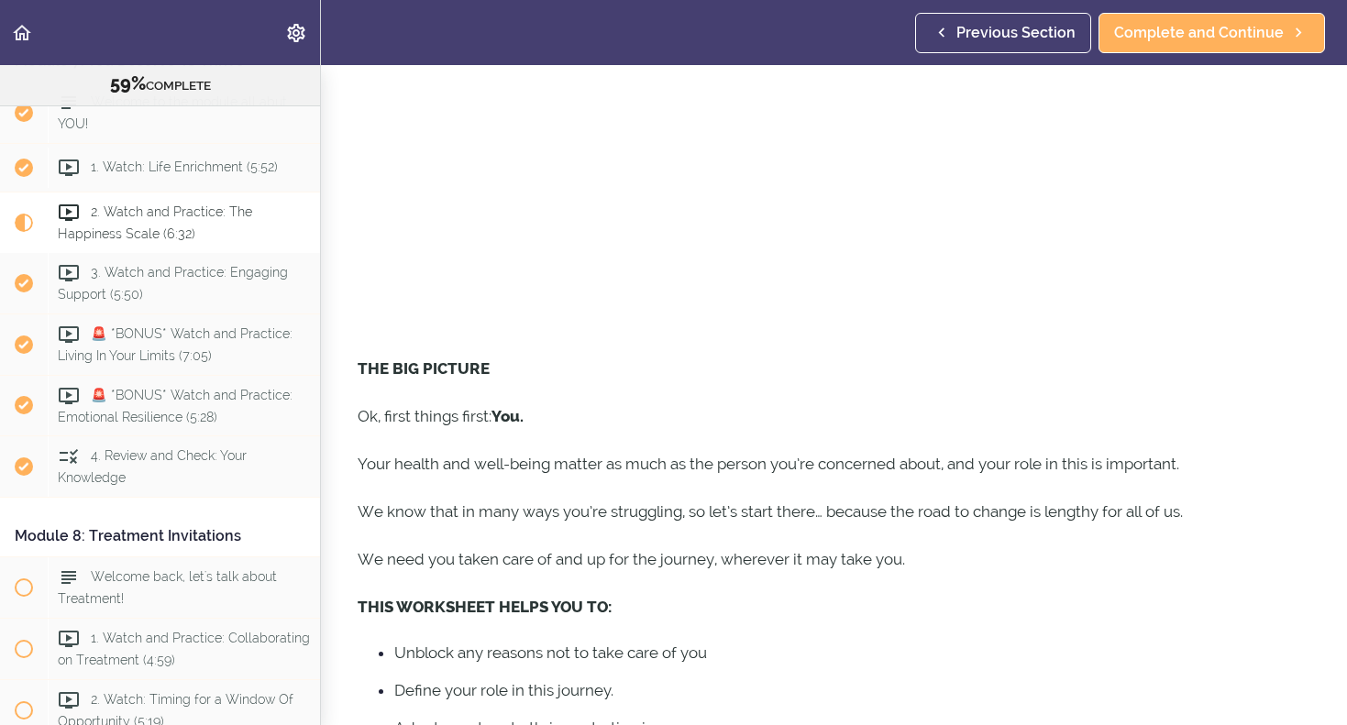
scroll to position [462, 0]
click at [203, 170] on div "1. Watch: Life Enrichment (5:52)" at bounding box center [184, 168] width 272 height 40
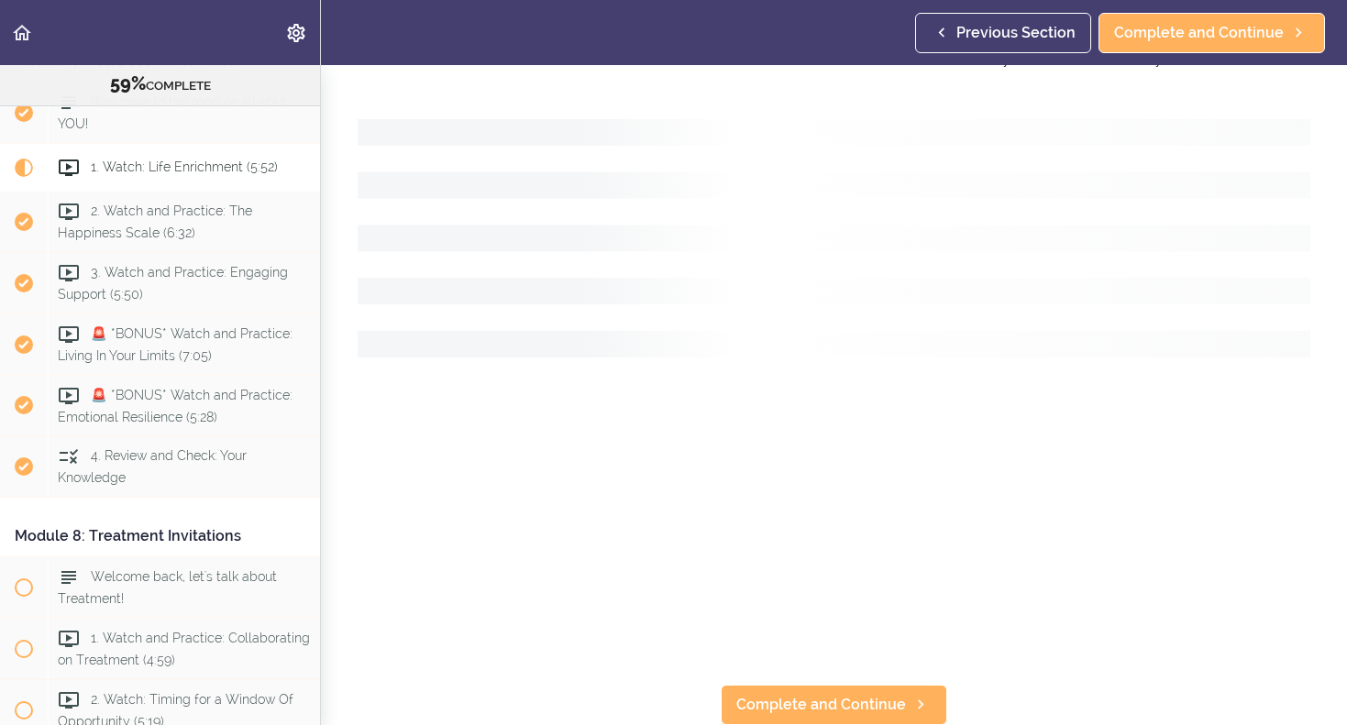
click at [203, 170] on div "1. Watch: Life Enrichment (5:52)" at bounding box center [184, 167] width 272 height 40
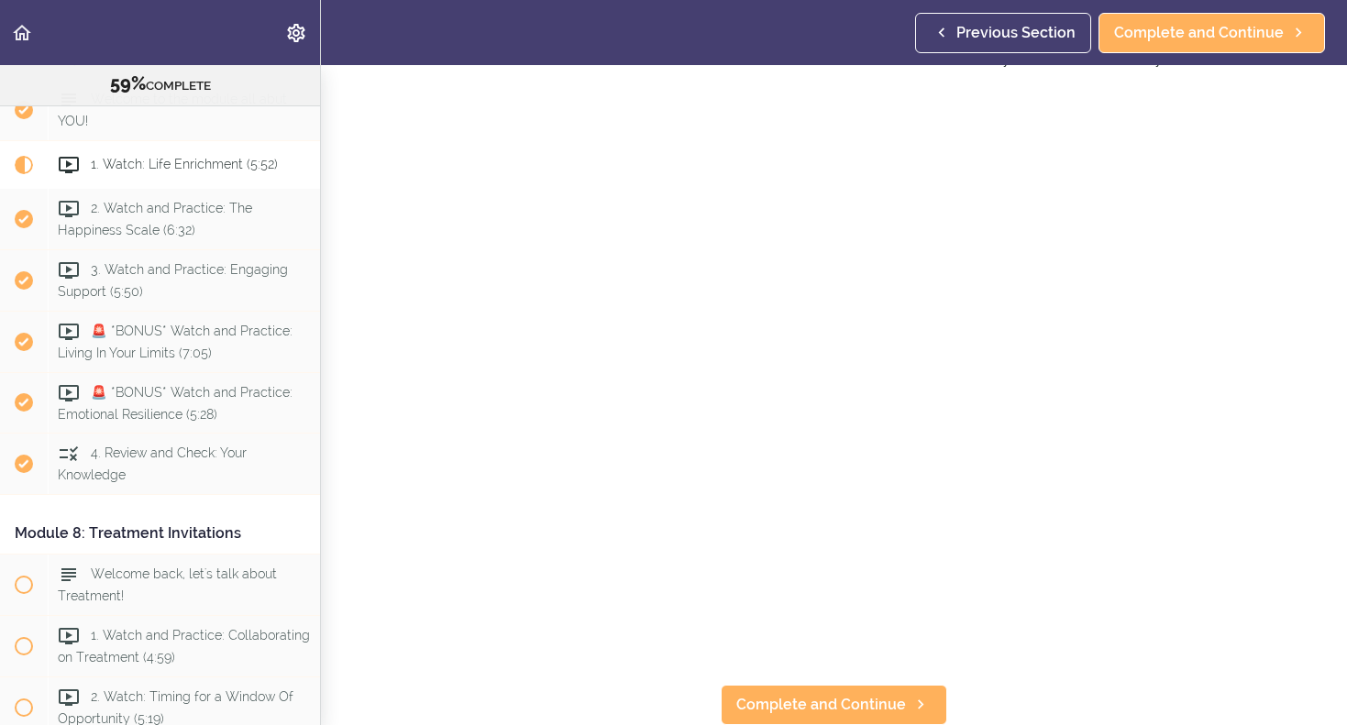
scroll to position [103, 0]
